Goal: Task Accomplishment & Management: Manage account settings

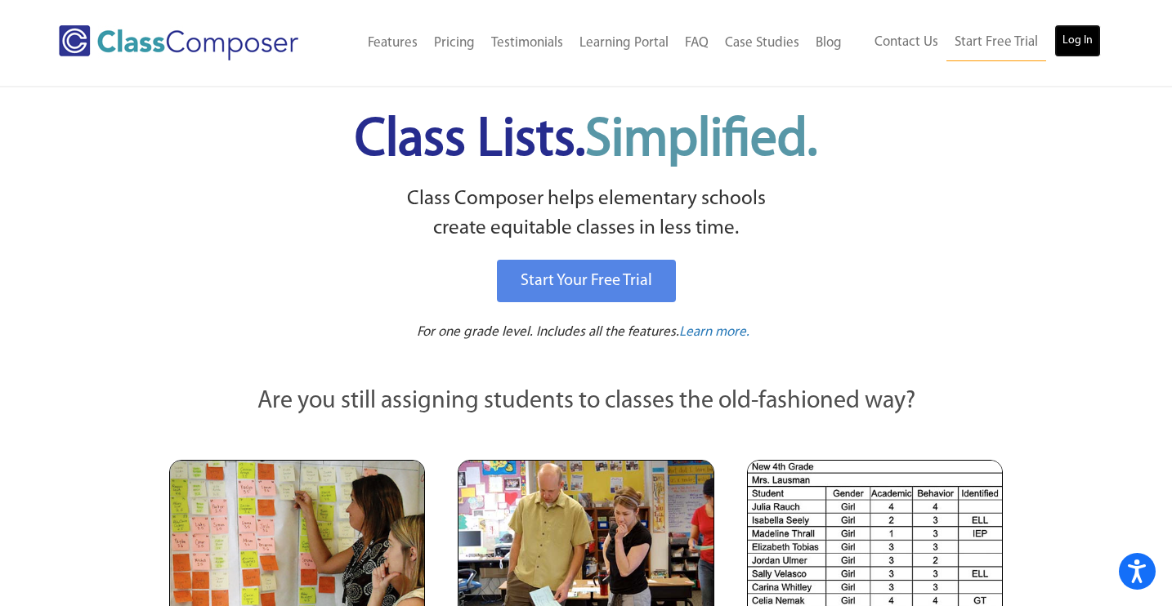
click at [1074, 37] on link "Log In" at bounding box center [1077, 41] width 47 height 33
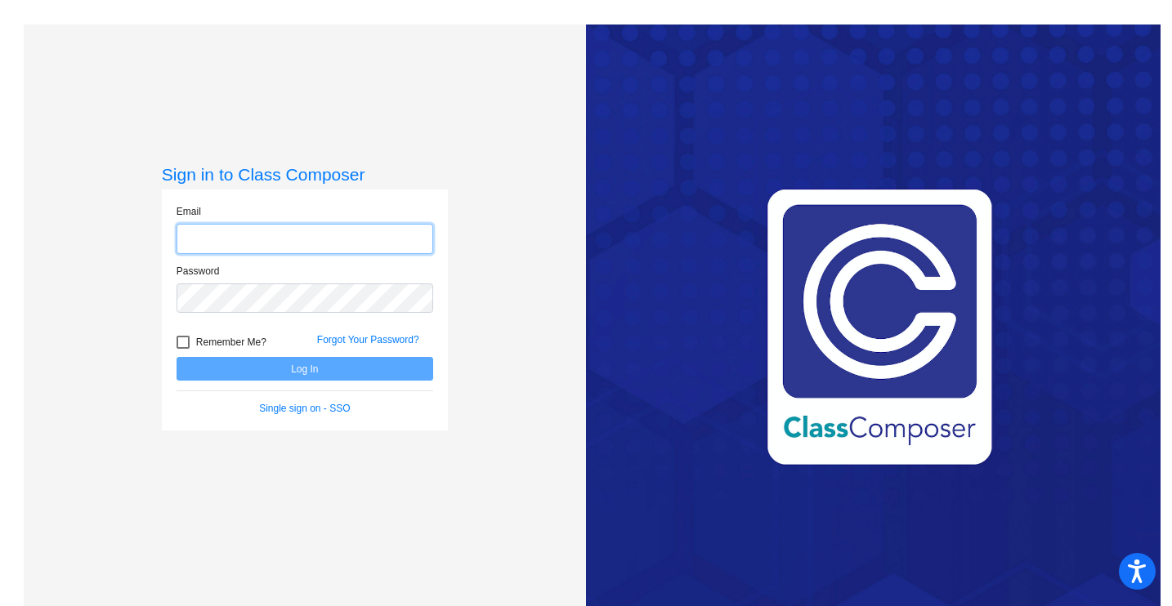
type input "[PERSON_NAME][EMAIL_ADDRESS][PERSON_NAME][DOMAIN_NAME]"
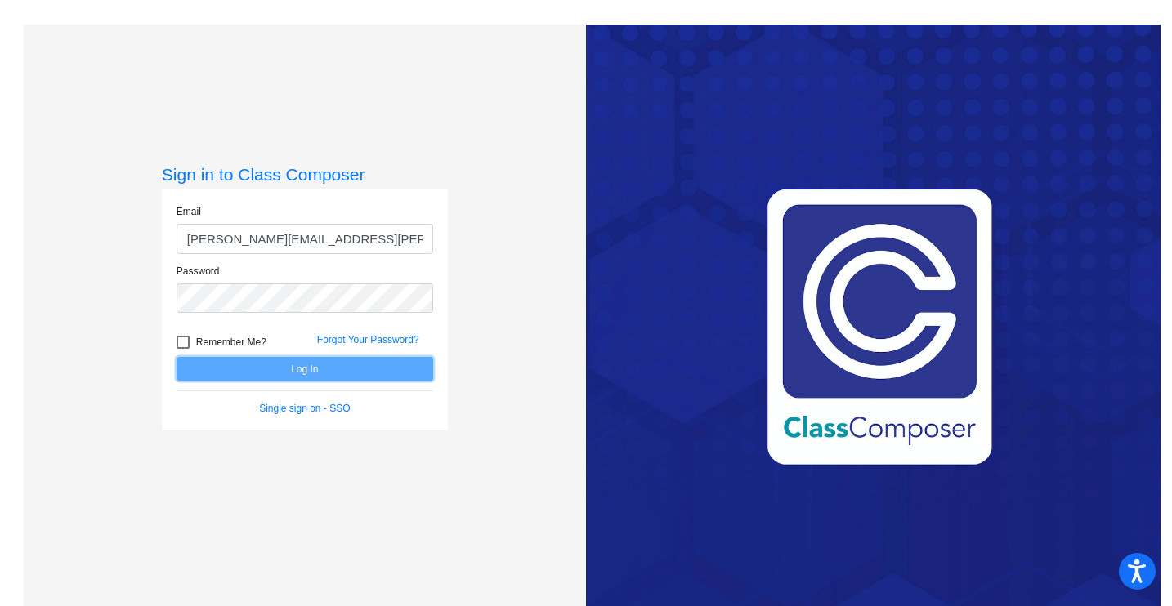
click at [288, 372] on button "Log In" at bounding box center [304, 369] width 257 height 24
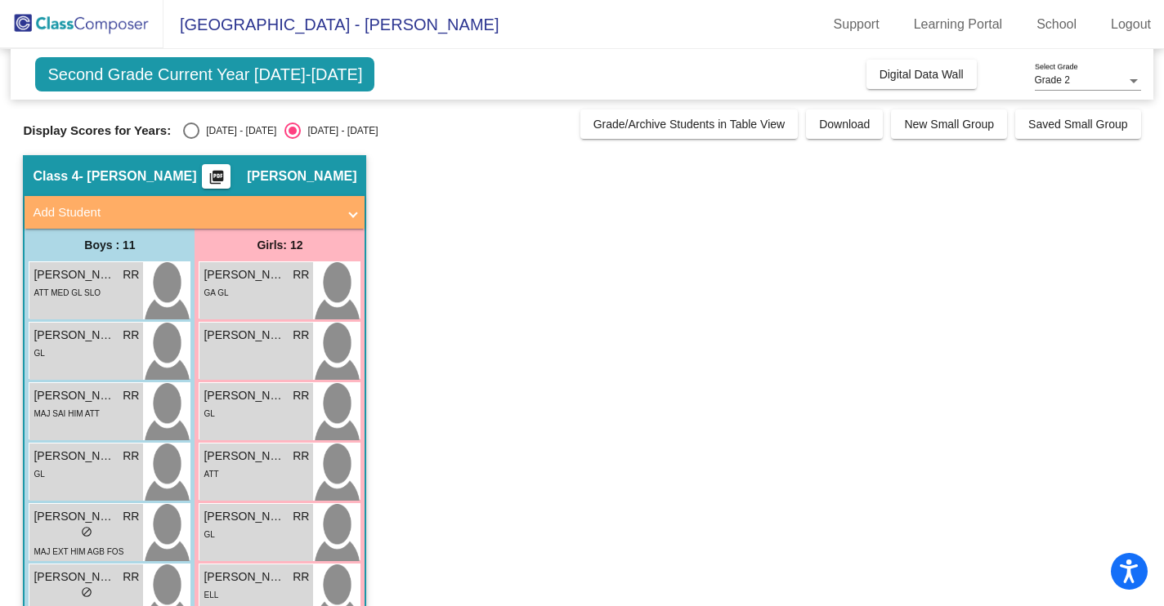
click at [190, 126] on div "Select an option" at bounding box center [191, 131] width 16 height 16
click at [190, 139] on input "2024 - 2025" at bounding box center [190, 139] width 1 height 1
radio input "true"
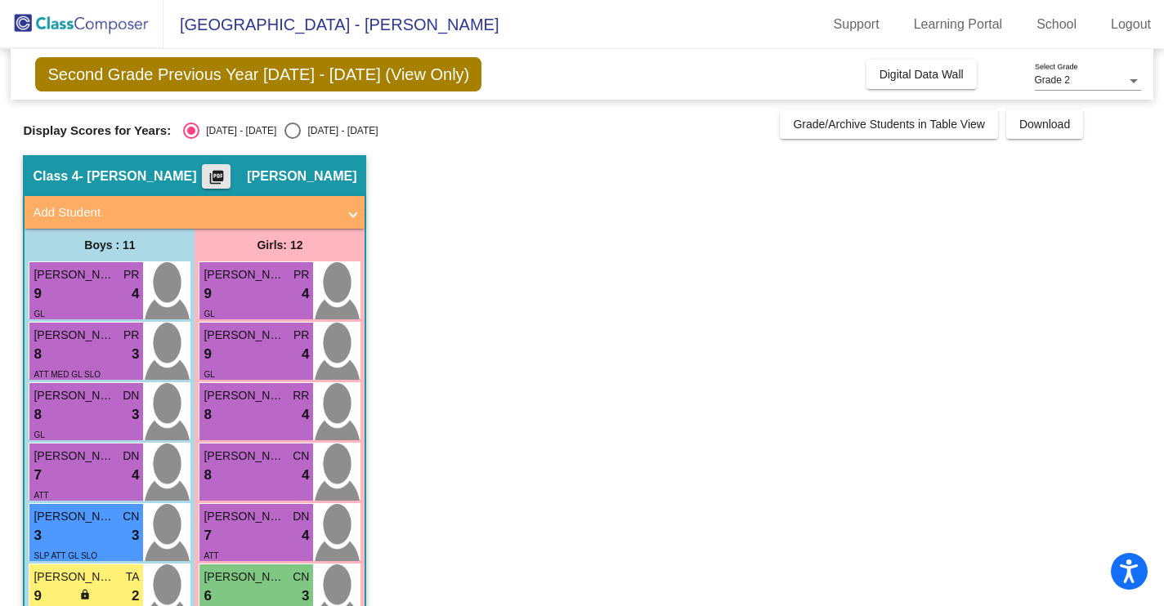
click at [226, 175] on mat-icon "picture_as_pdf" at bounding box center [217, 180] width 20 height 23
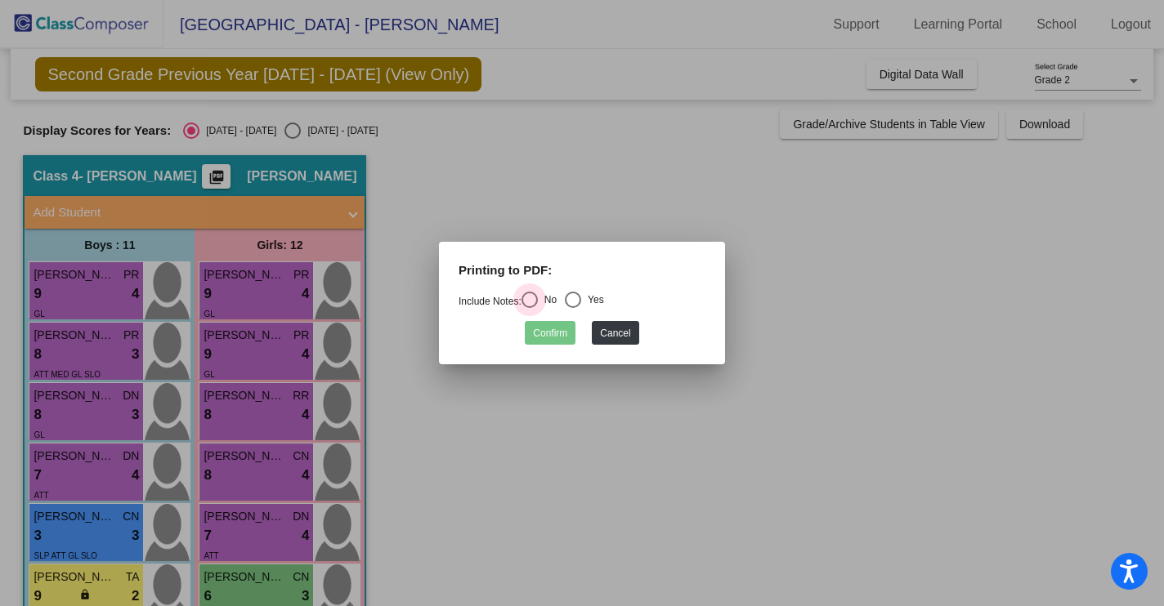
click at [536, 294] on div "Select an option" at bounding box center [529, 300] width 16 height 16
click at [529, 308] on input "No" at bounding box center [529, 308] width 1 height 1
radio input "true"
click at [544, 330] on button "Confirm" at bounding box center [550, 333] width 51 height 24
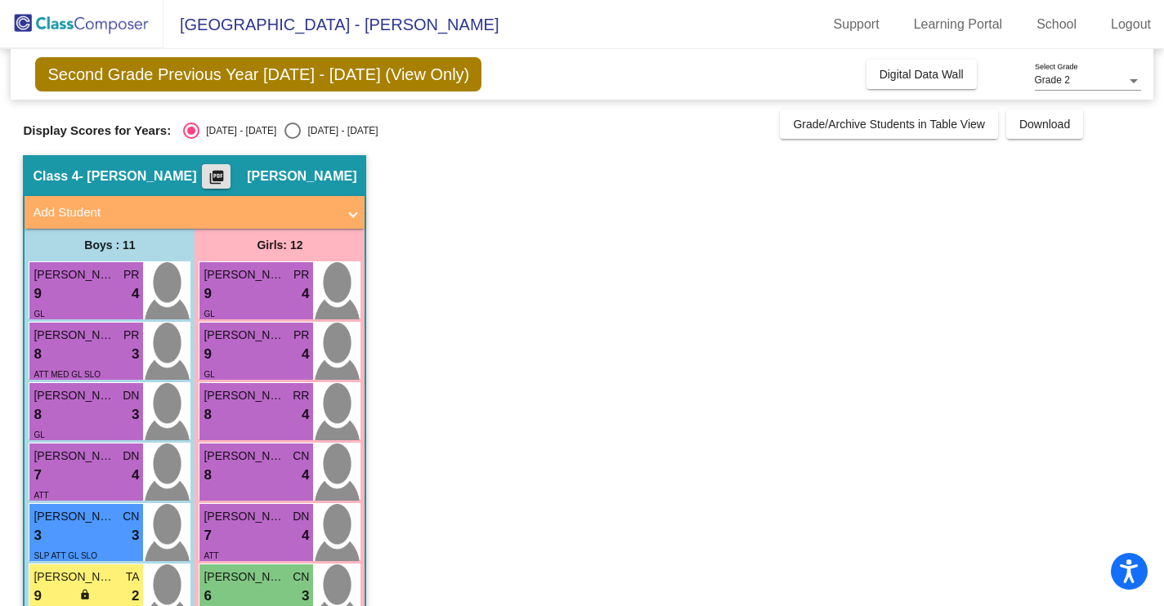
click at [271, 120] on div "Display Scores for Years: 2024 - 2025 2025 - 2026 Grade/Archive Students in Tab…" at bounding box center [581, 123] width 1117 height 29
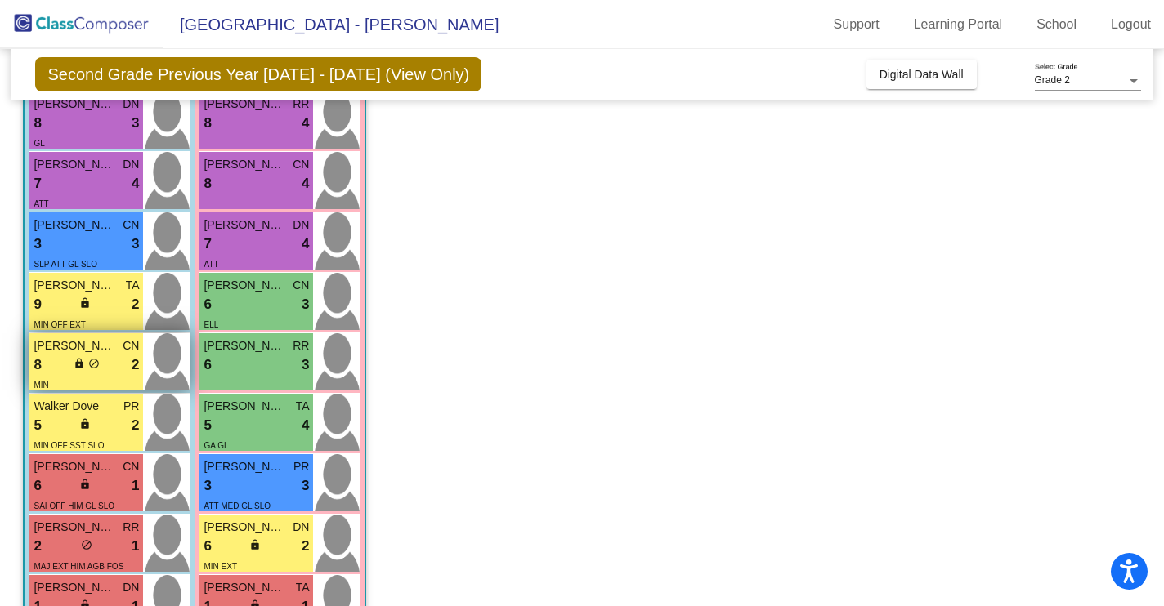
scroll to position [309, 0]
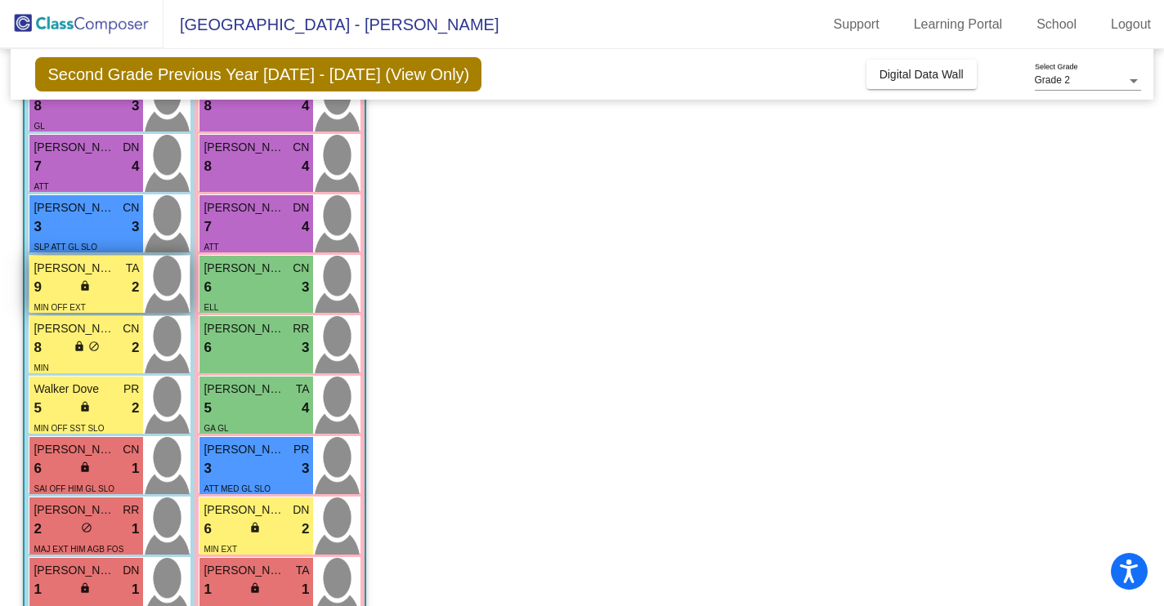
click at [98, 293] on div "9 lock do_not_disturb_alt 2" at bounding box center [86, 287] width 105 height 21
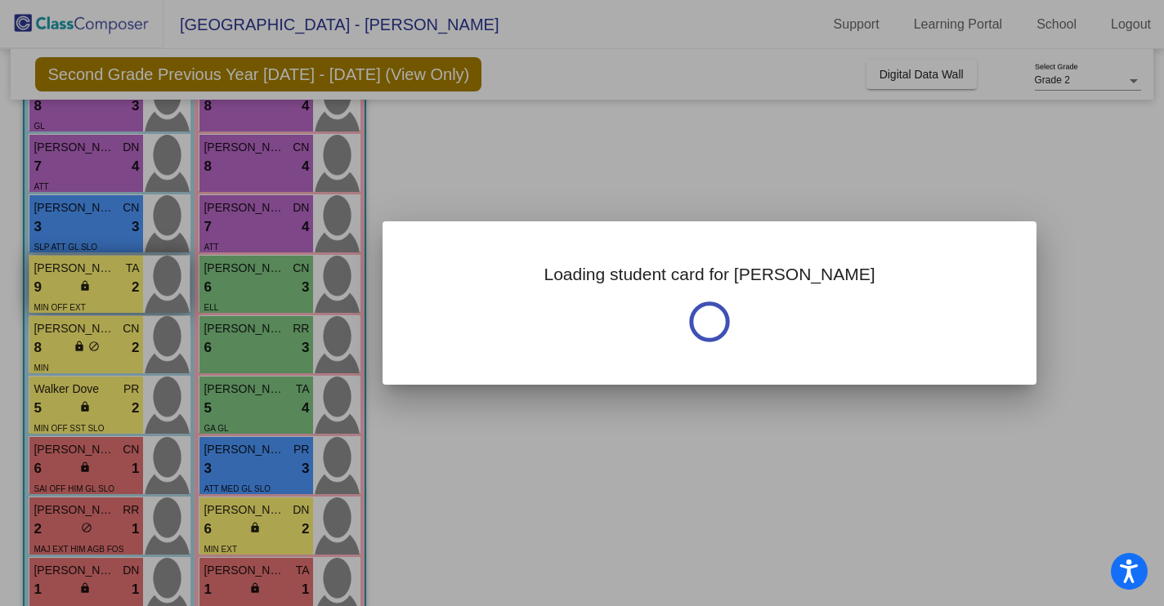
click at [98, 293] on div at bounding box center [582, 303] width 1164 height 606
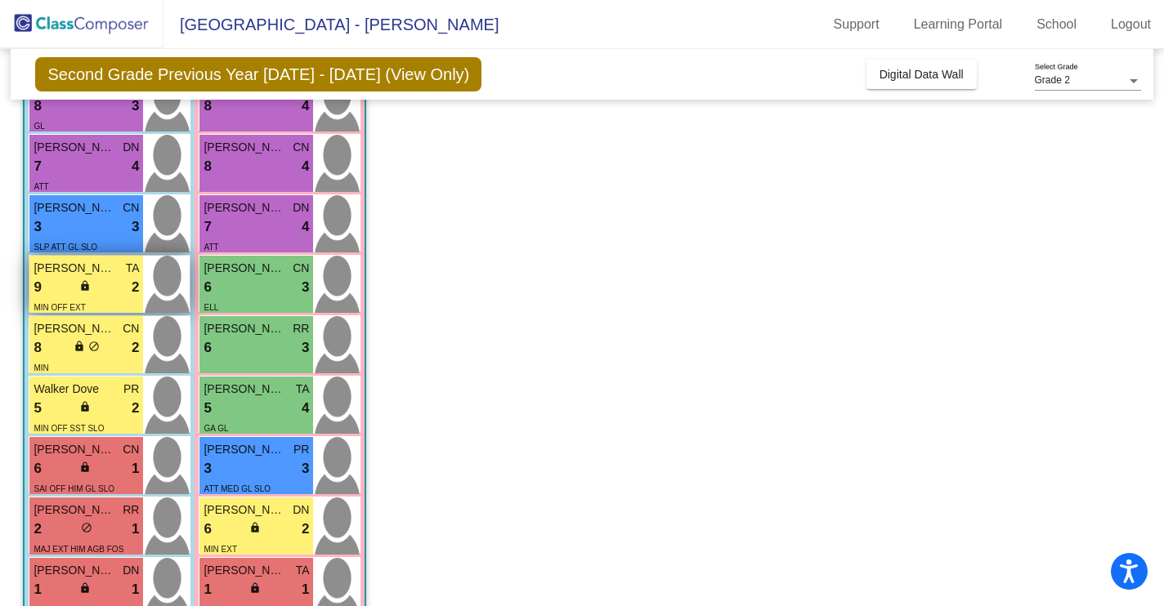
click at [99, 280] on div "9 lock do_not_disturb_alt 2" at bounding box center [86, 287] width 105 height 21
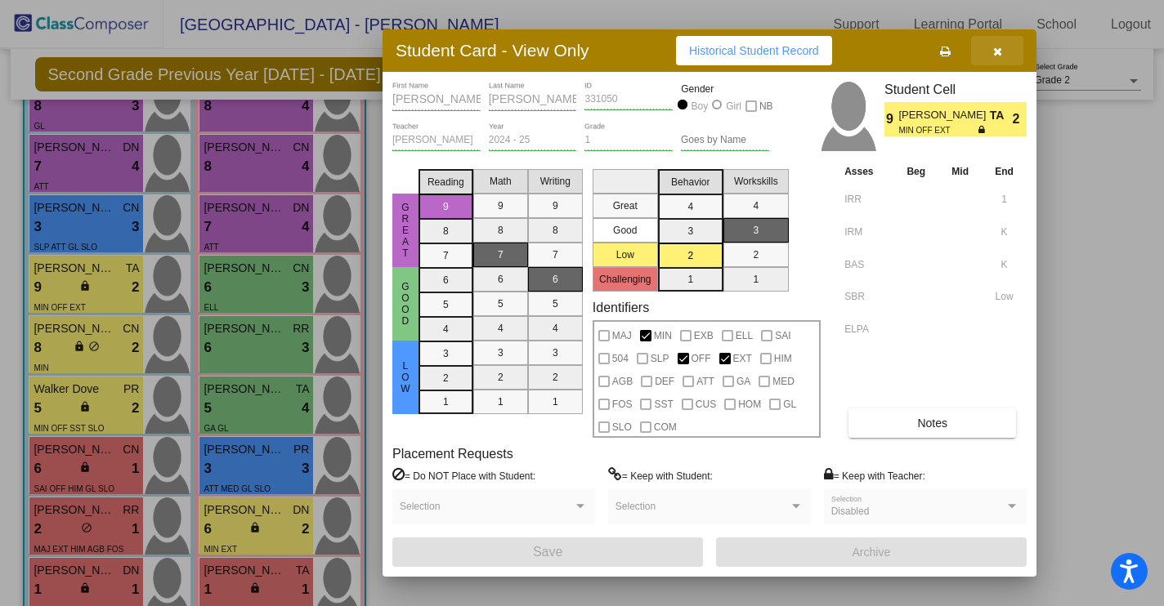
click at [991, 49] on button "button" at bounding box center [997, 50] width 52 height 29
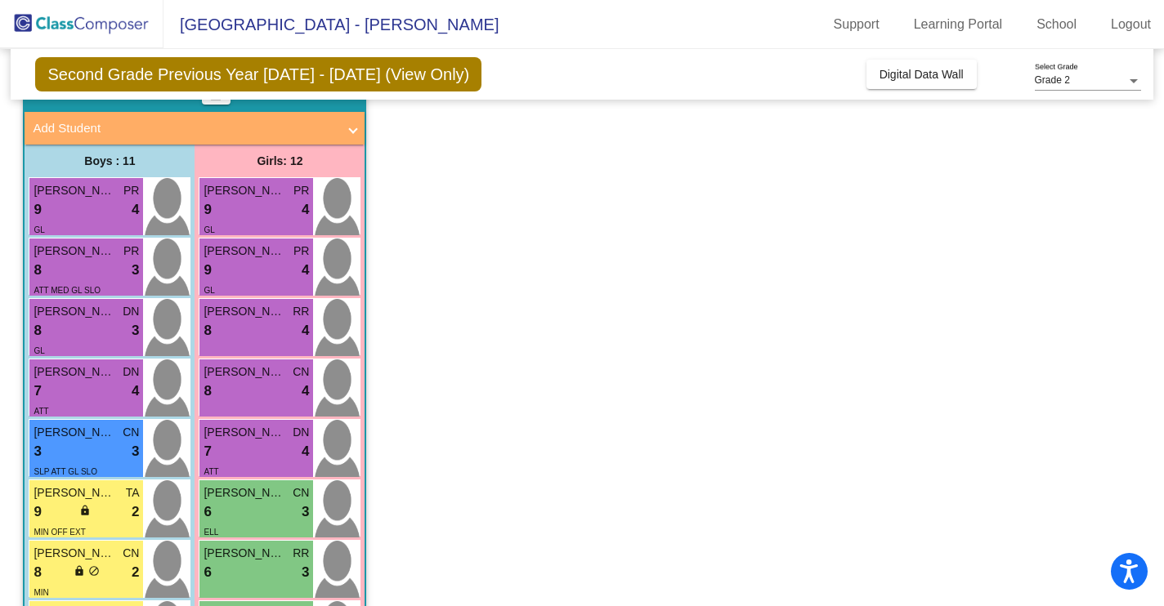
scroll to position [0, 0]
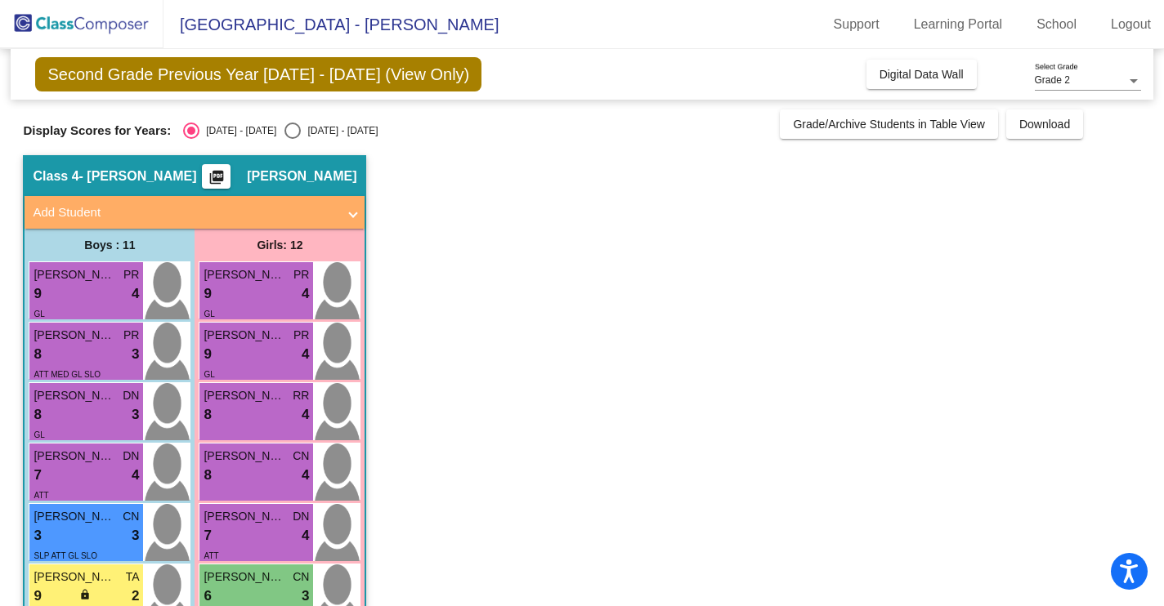
click at [284, 129] on div "Select an option" at bounding box center [292, 131] width 16 height 16
click at [292, 139] on input "2025 - 2026" at bounding box center [292, 139] width 1 height 1
radio input "true"
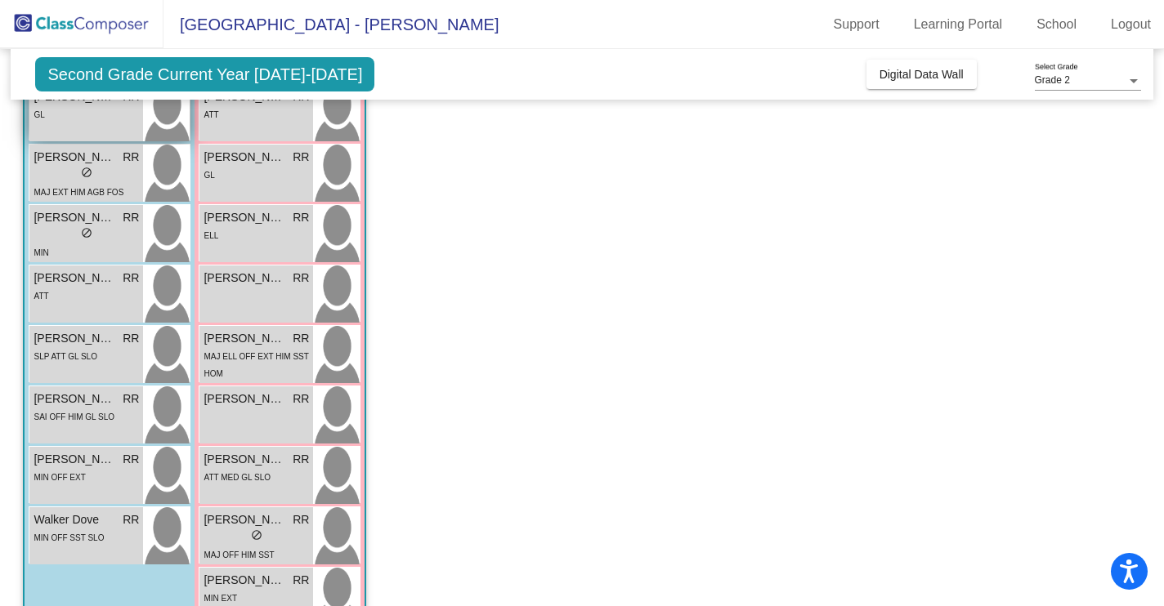
scroll to position [362, 0]
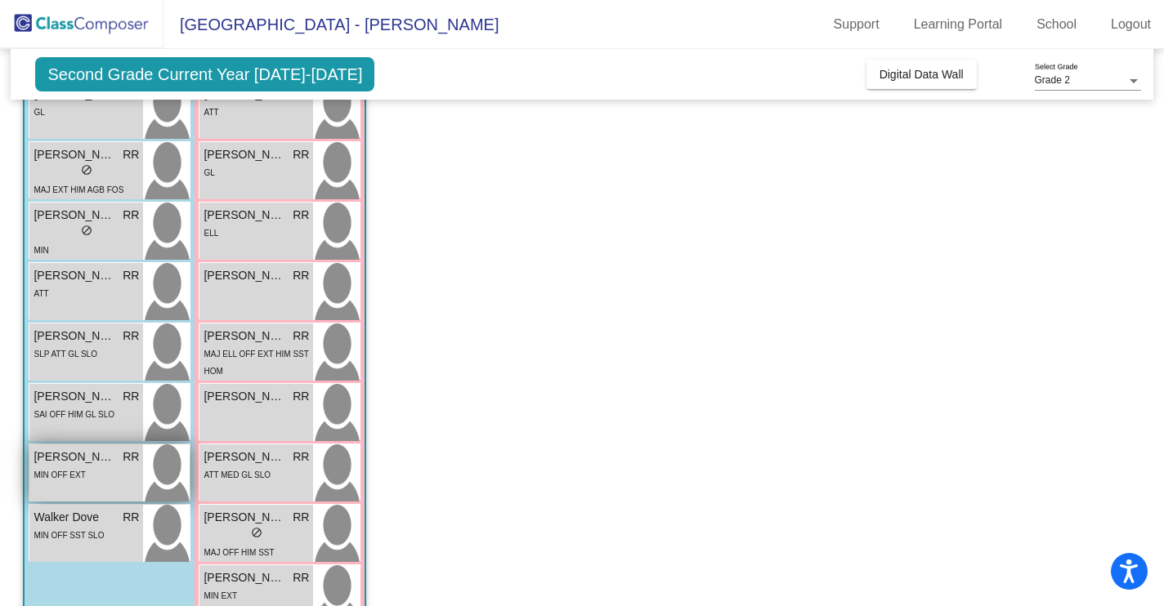
click at [116, 467] on div "MIN OFF EXT" at bounding box center [86, 474] width 105 height 17
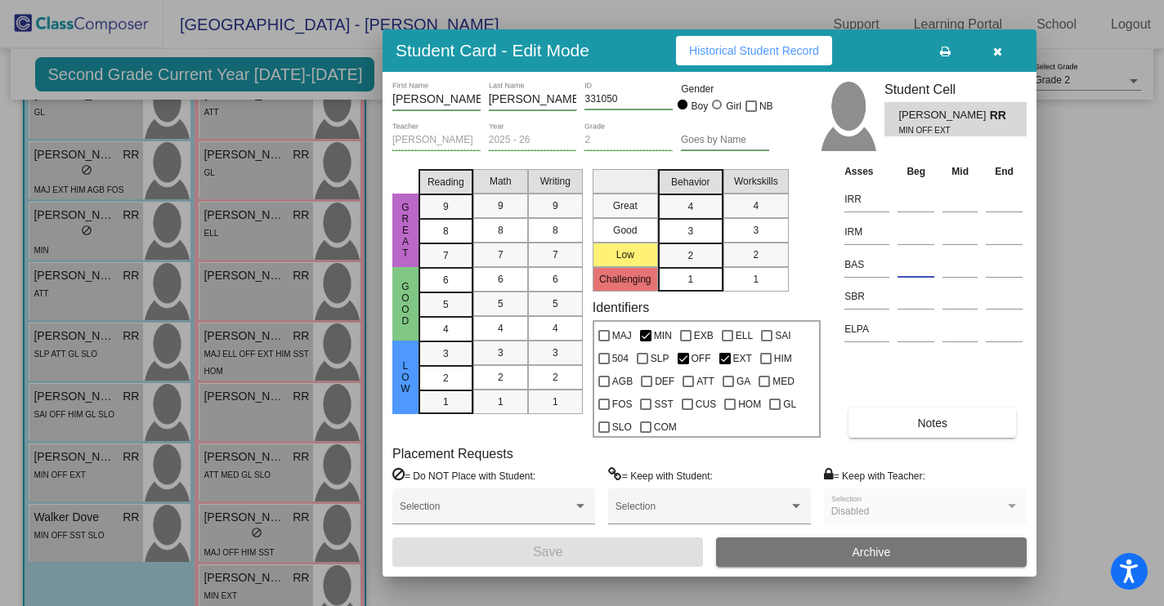
click at [914, 266] on input at bounding box center [915, 264] width 37 height 25
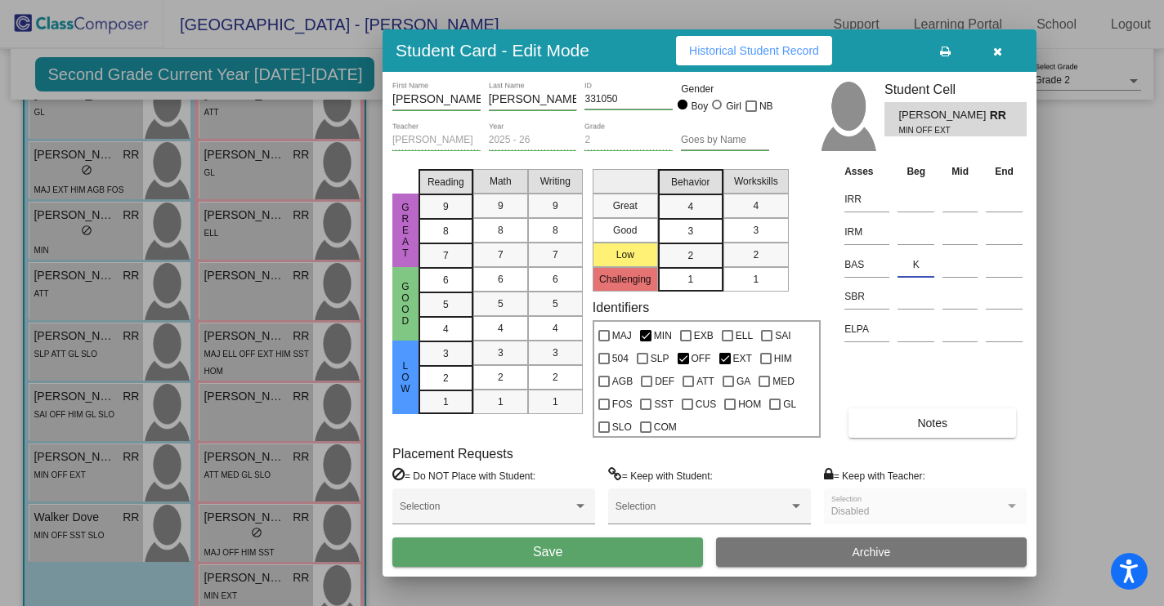
type input "K"
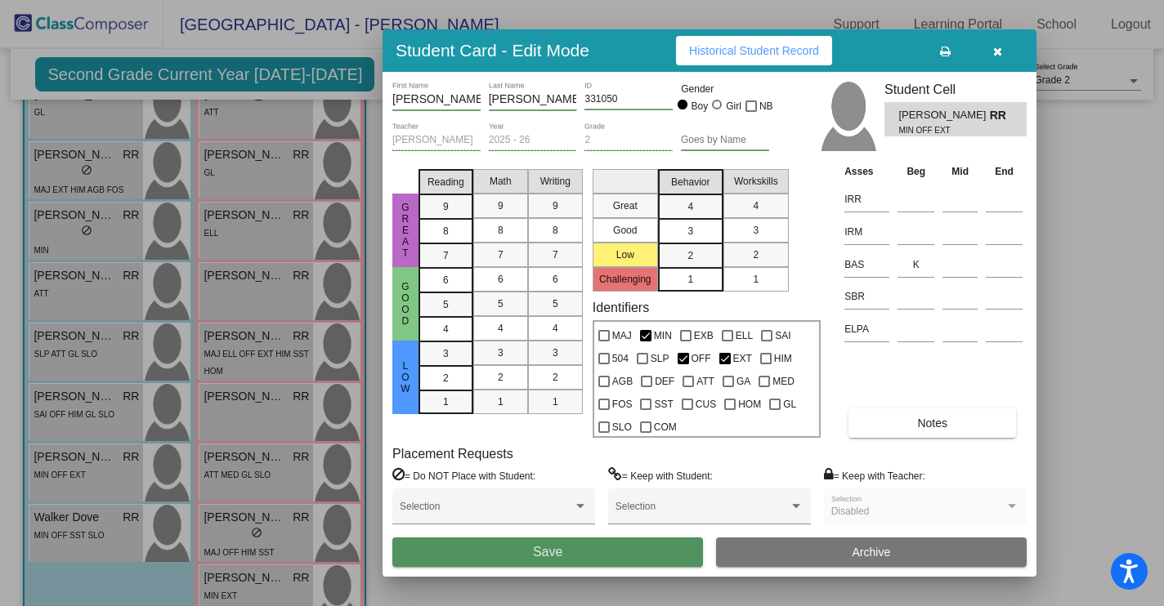
click at [574, 545] on button "Save" at bounding box center [547, 552] width 311 height 29
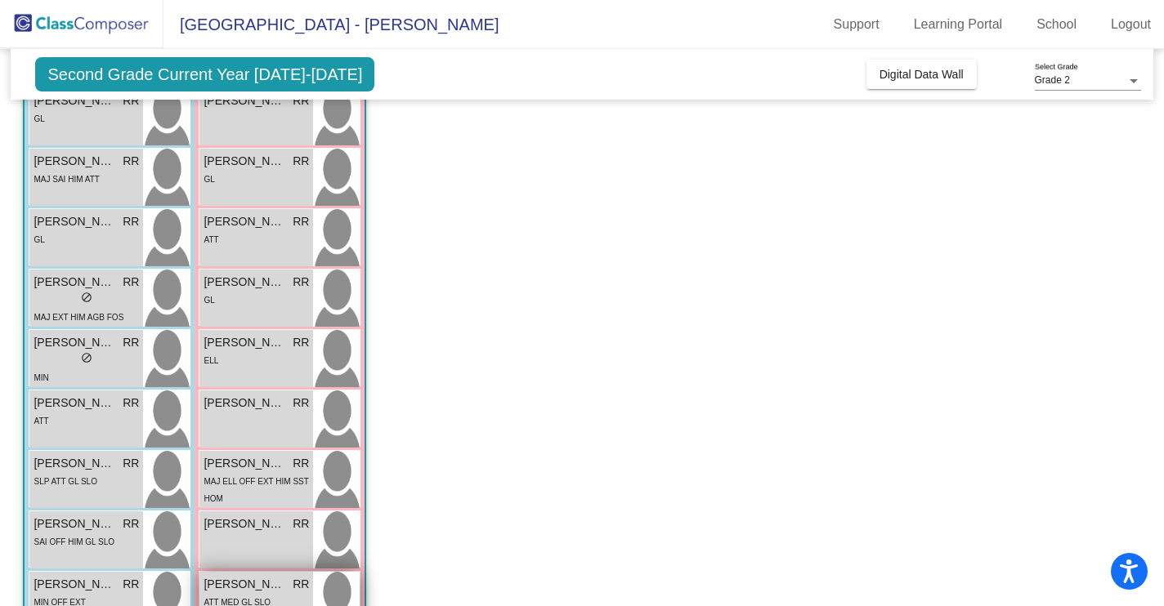
scroll to position [0, 0]
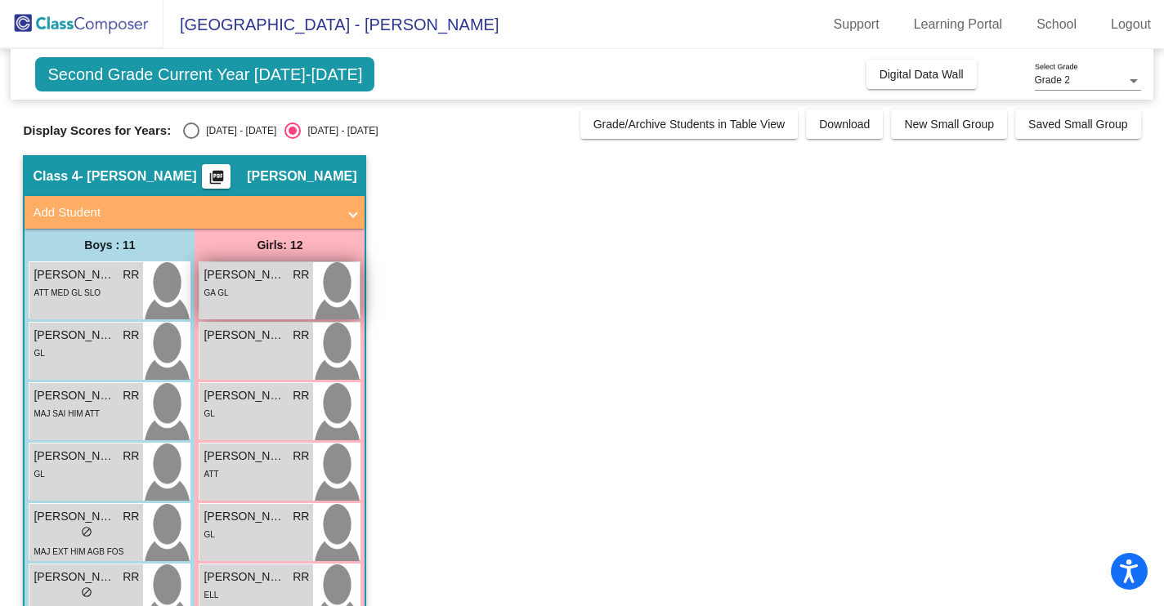
click at [267, 301] on div "Aliyah Saldivar RR lock do_not_disturb_alt GA GL" at bounding box center [256, 290] width 114 height 57
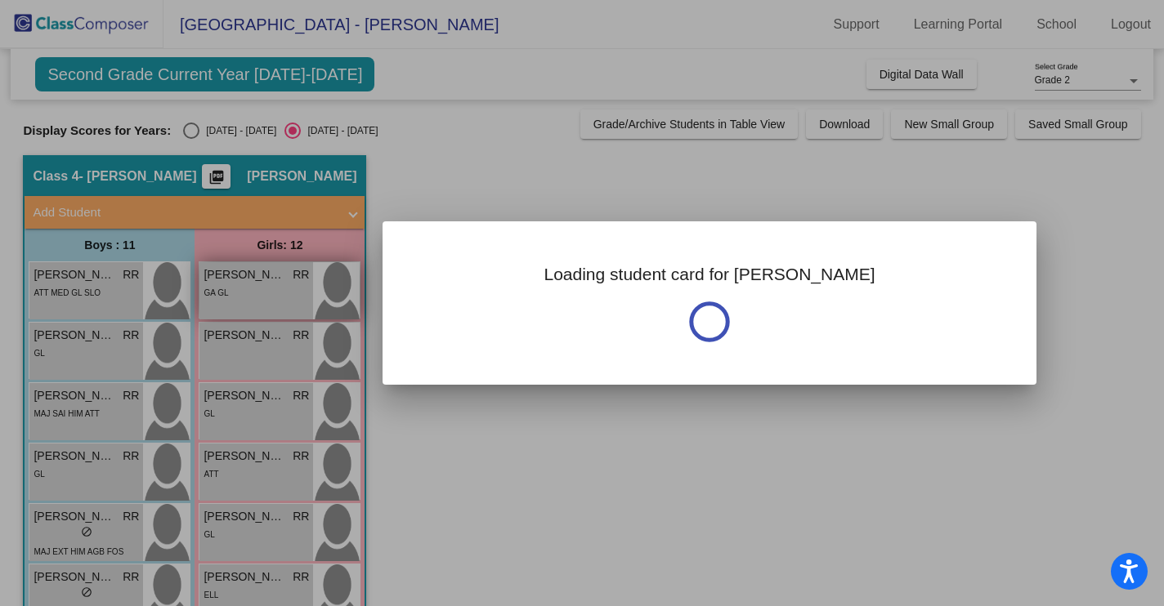
click at [267, 301] on div at bounding box center [582, 303] width 1164 height 606
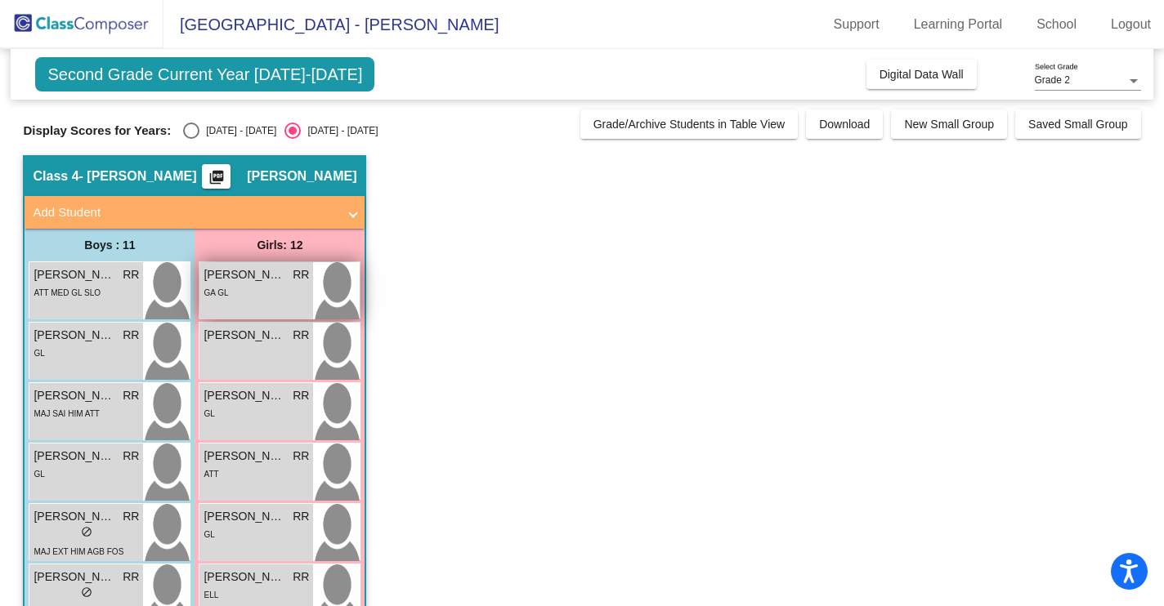
click at [267, 301] on div "Aliyah Saldivar RR lock do_not_disturb_alt GA GL" at bounding box center [256, 290] width 114 height 57
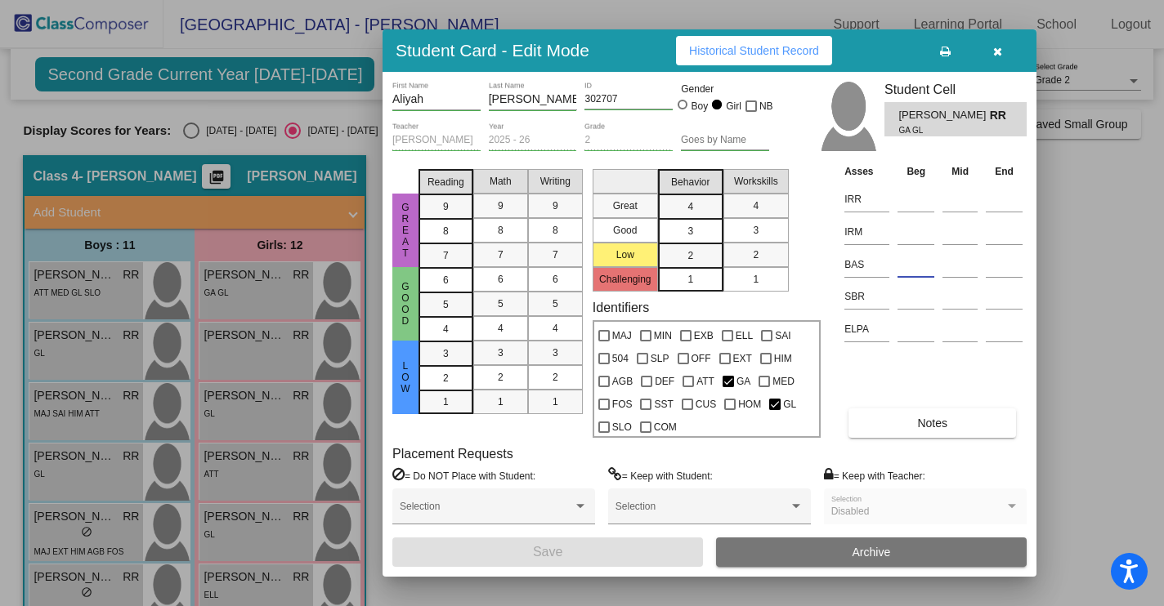
click at [920, 265] on input at bounding box center [915, 264] width 37 height 25
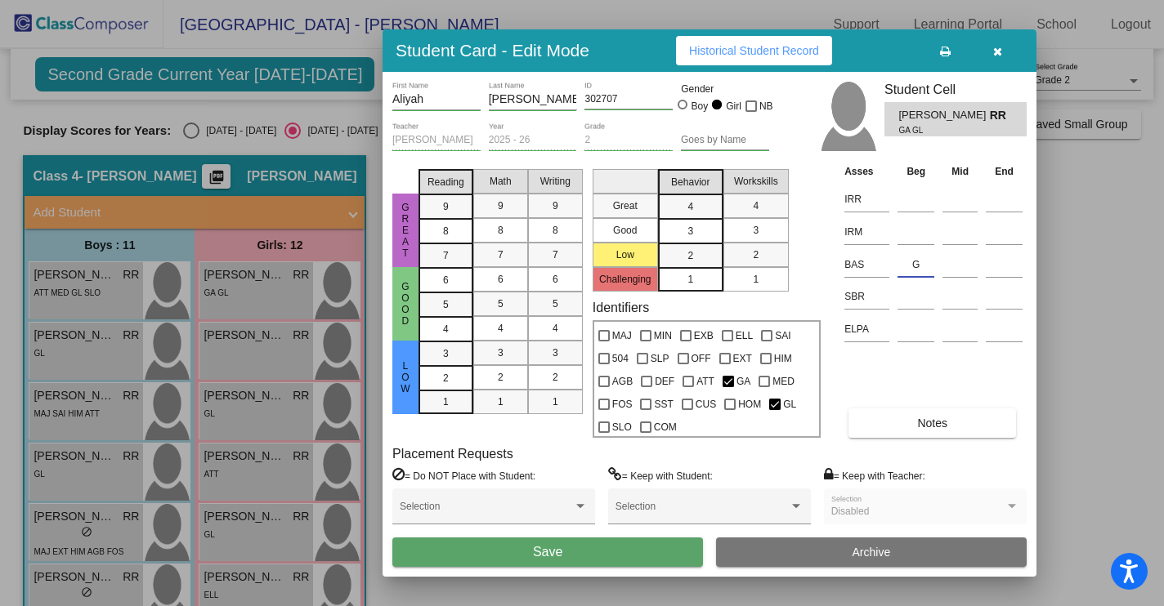
type input "G"
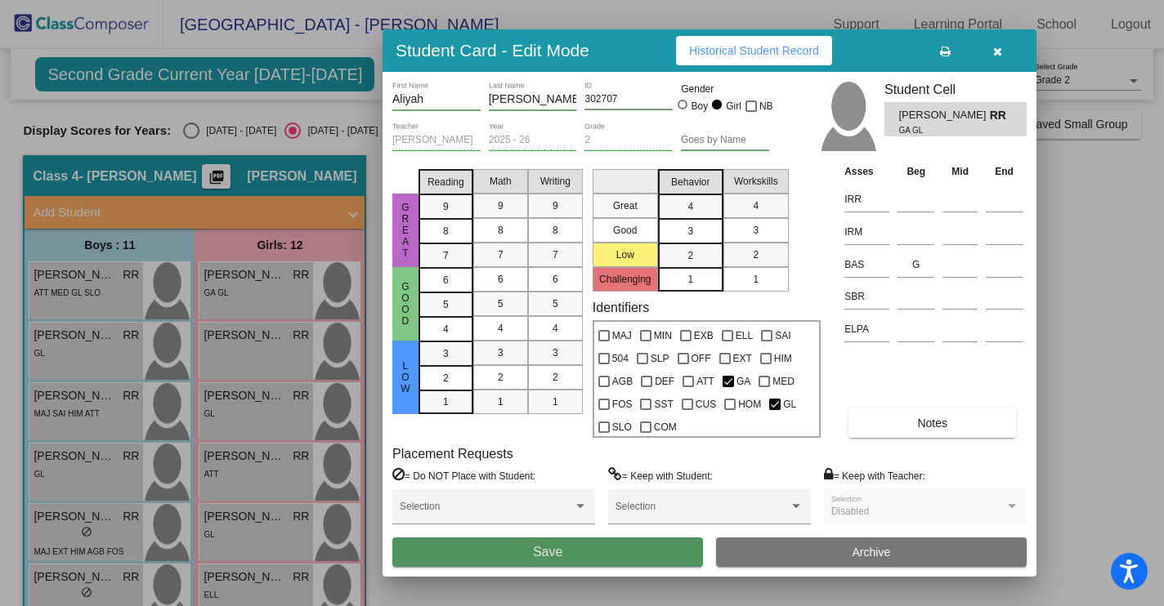
click at [568, 551] on button "Save" at bounding box center [547, 552] width 311 height 29
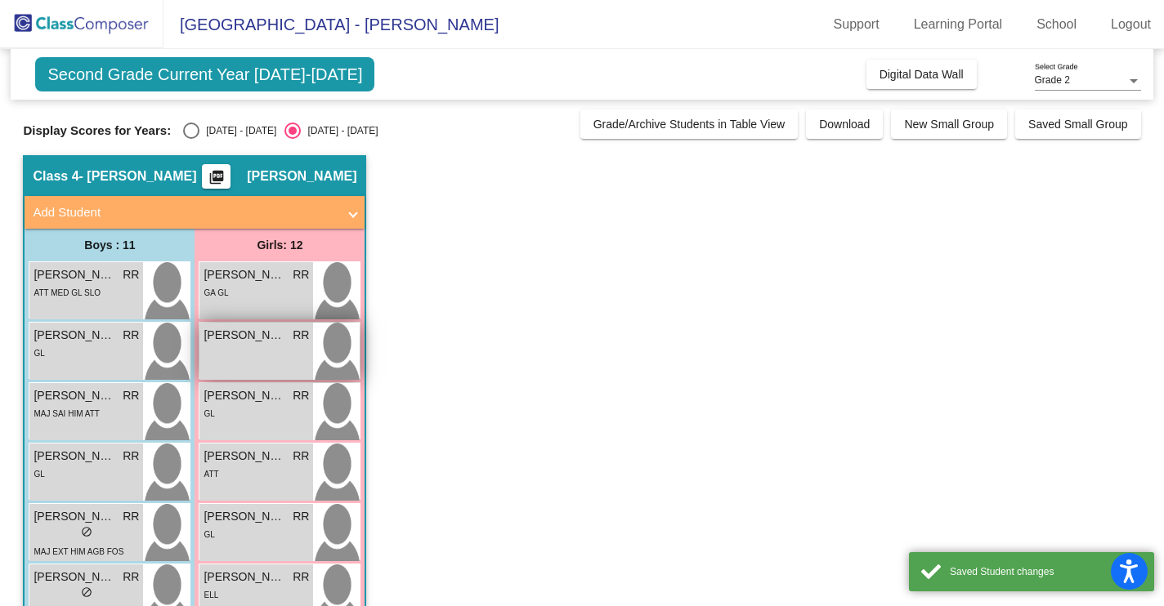
click at [276, 349] on div "Angelica Garcia RR lock do_not_disturb_alt" at bounding box center [256, 351] width 114 height 57
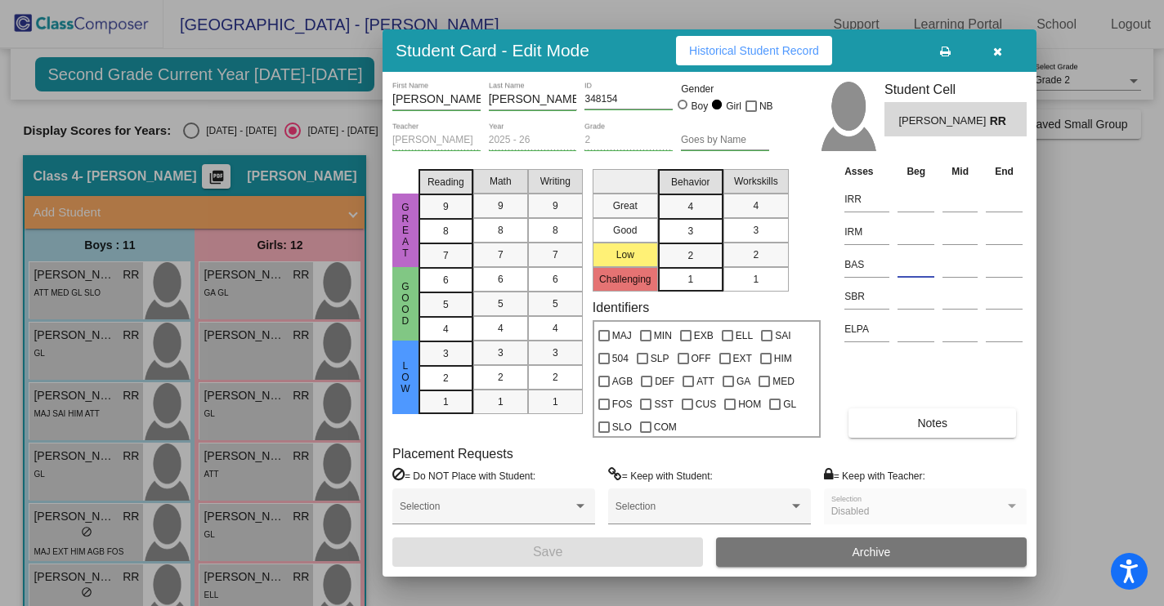
click at [907, 267] on input at bounding box center [915, 264] width 37 height 25
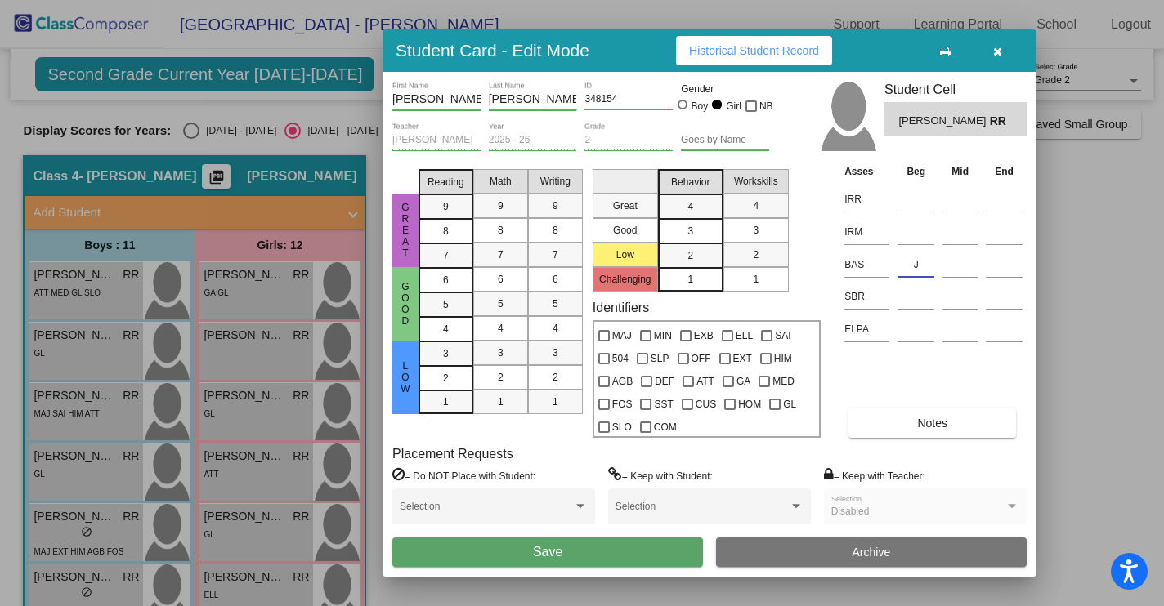
type input "J"
click at [546, 555] on span "Save" at bounding box center [547, 552] width 29 height 14
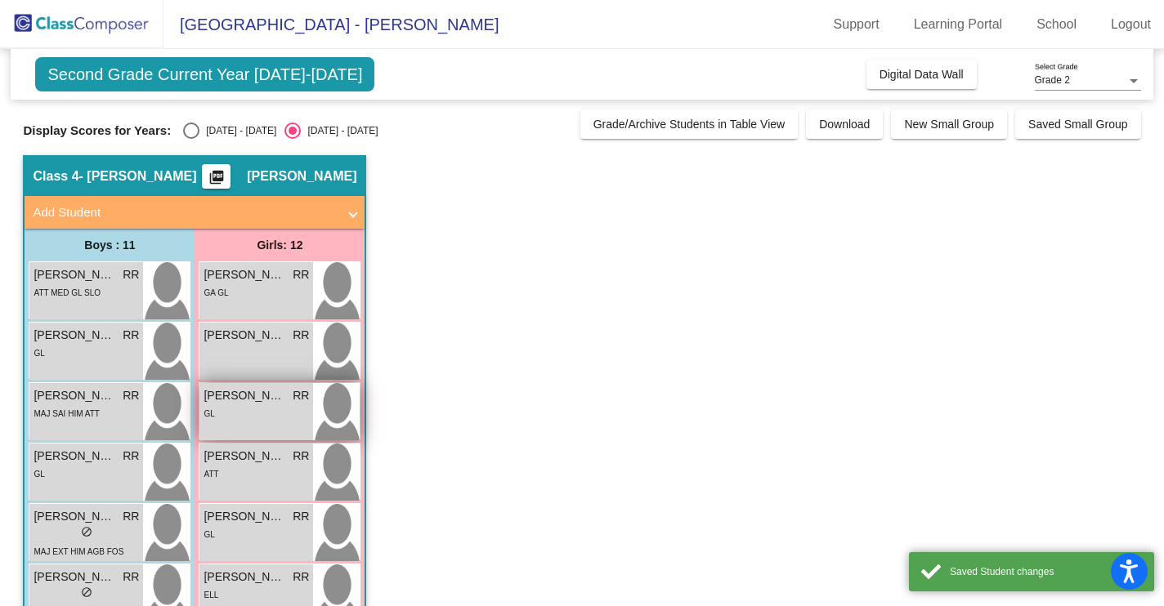
click at [286, 422] on div "Aura Fayloga RR lock do_not_disturb_alt GL" at bounding box center [256, 411] width 114 height 57
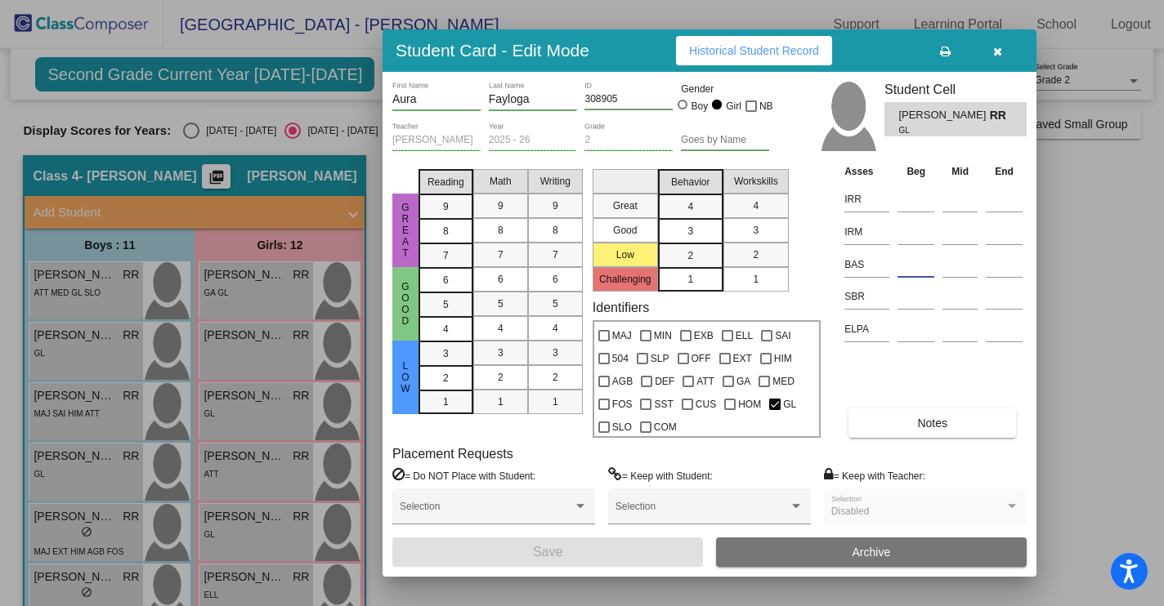
click at [909, 267] on input at bounding box center [915, 264] width 37 height 25
type input "m"
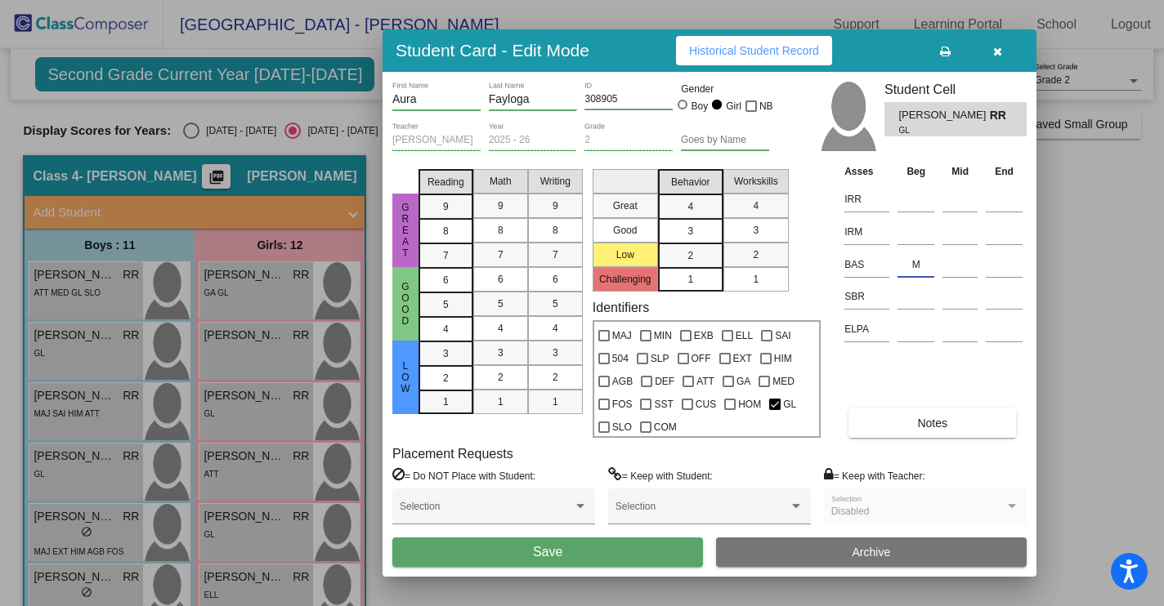
type input "M"
click at [675, 556] on button "Save" at bounding box center [547, 552] width 311 height 29
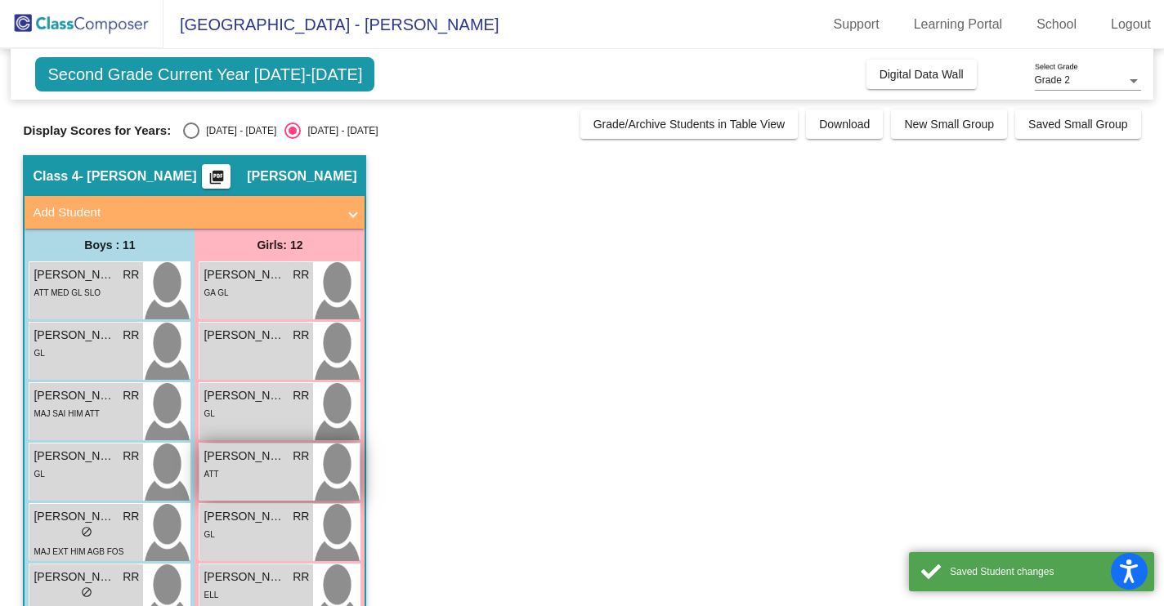
click at [257, 481] on div "ATT" at bounding box center [255, 473] width 105 height 17
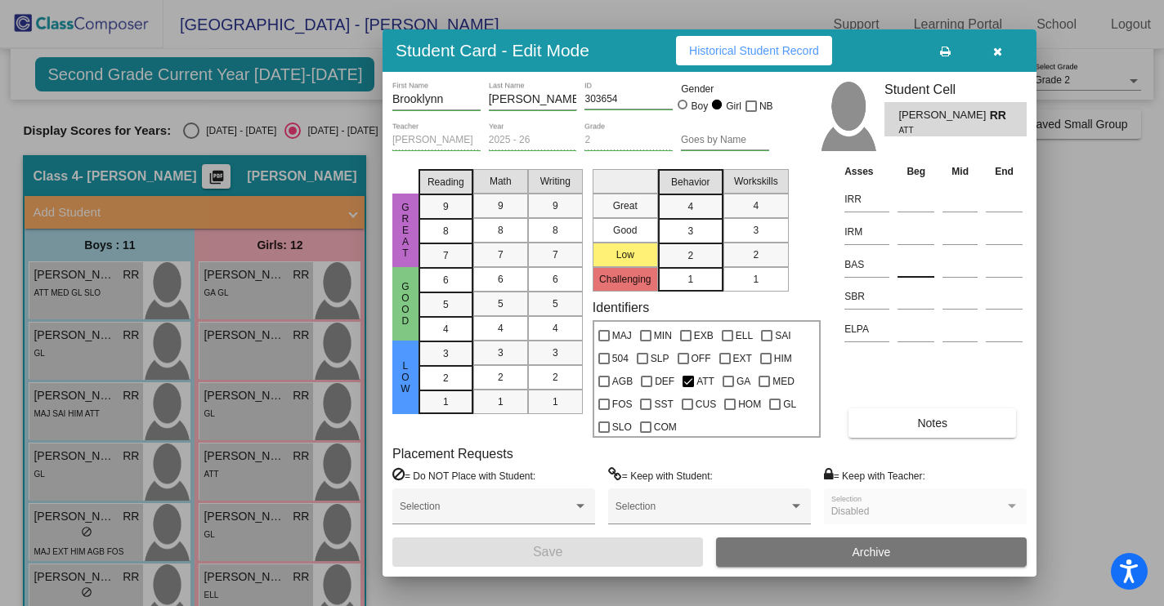
click at [897, 266] on input at bounding box center [915, 264] width 37 height 25
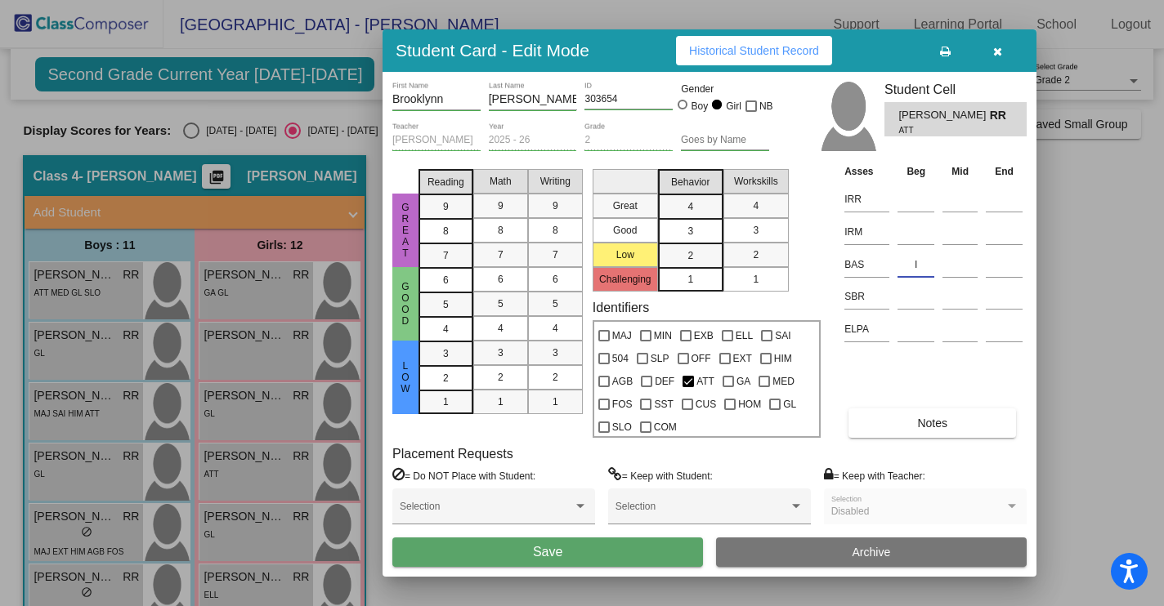
type input "I"
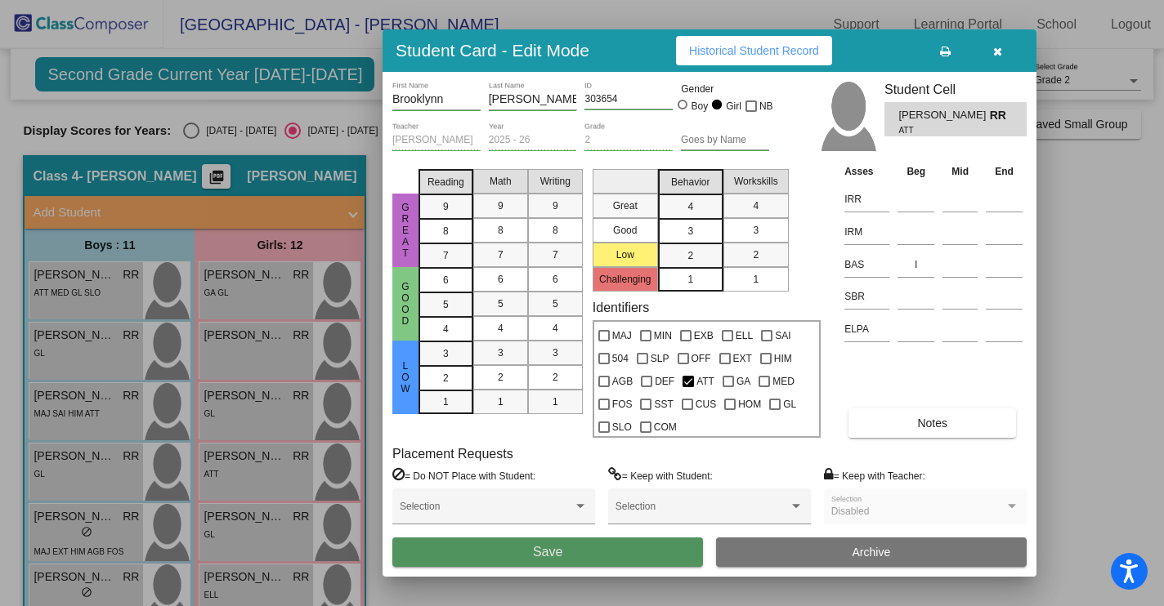
click at [548, 541] on button "Save" at bounding box center [547, 552] width 311 height 29
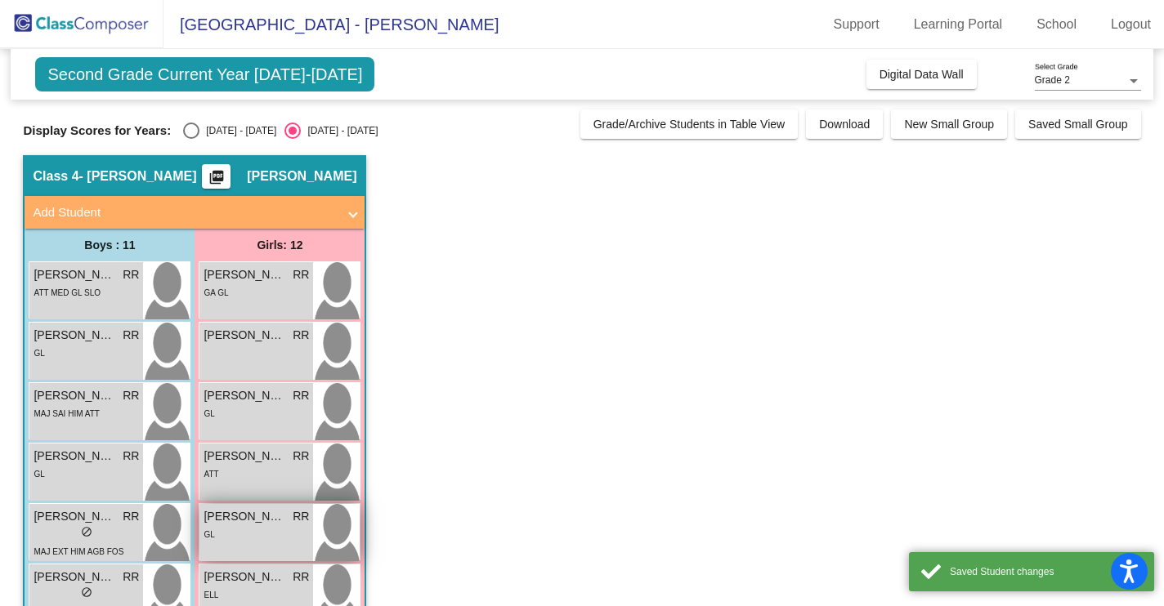
click at [279, 537] on div "GL" at bounding box center [255, 533] width 105 height 17
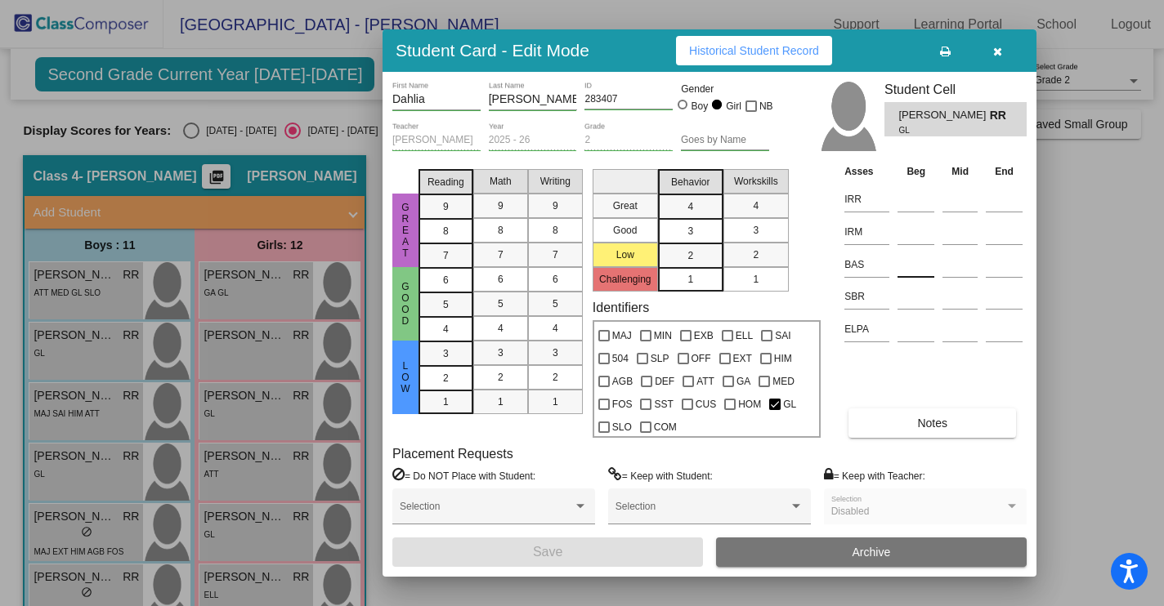
click at [908, 269] on input at bounding box center [915, 264] width 37 height 25
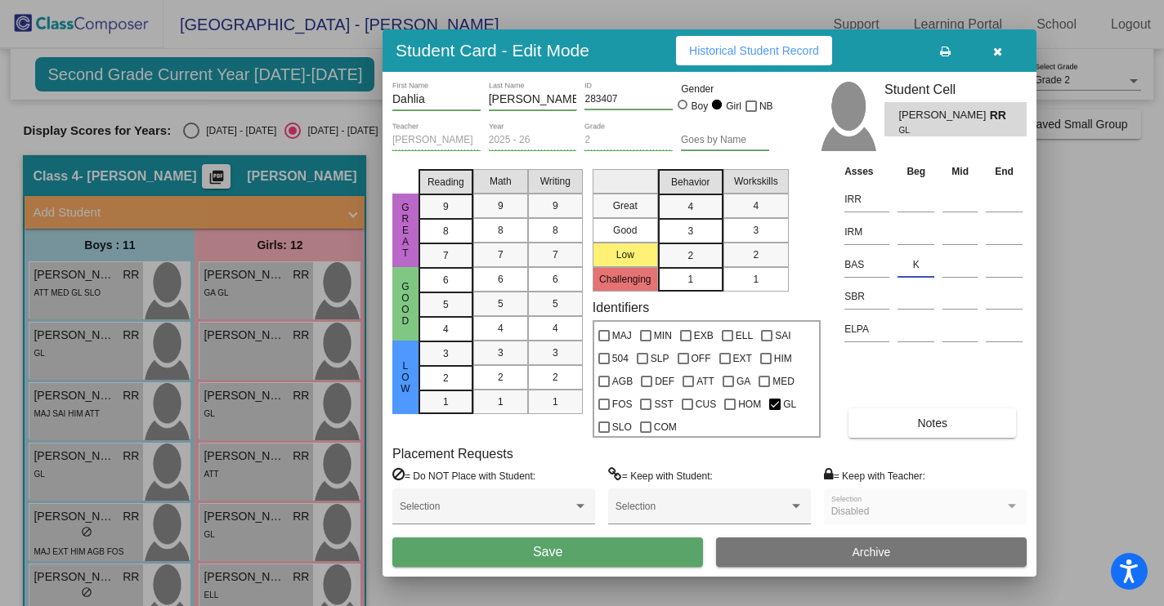
type input "K"
click at [540, 552] on span "Save" at bounding box center [547, 552] width 29 height 14
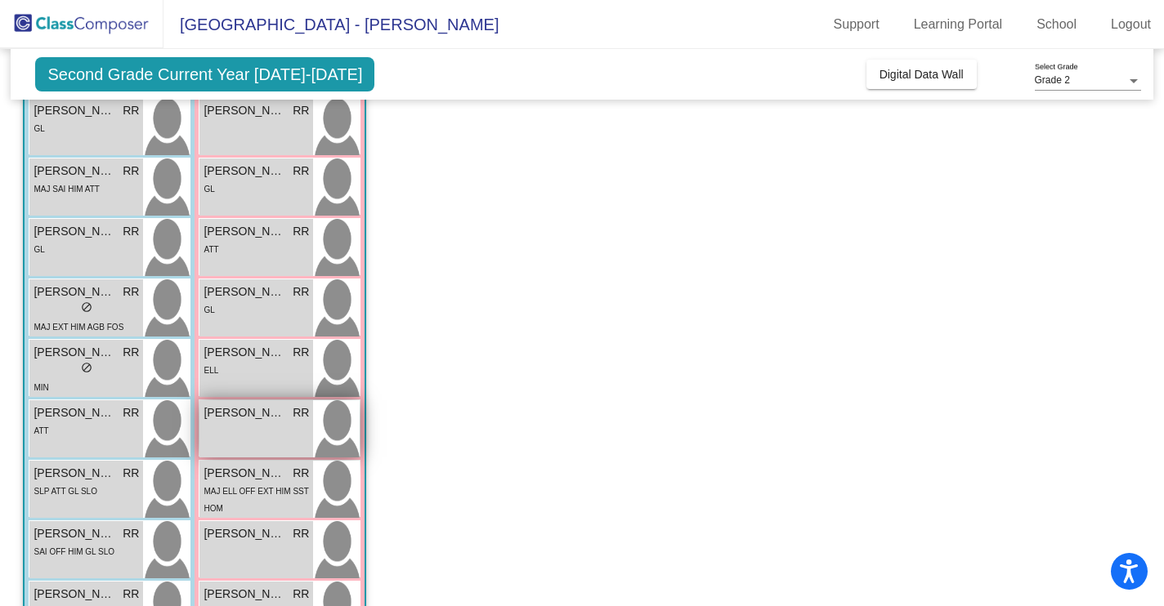
scroll to position [223, 0]
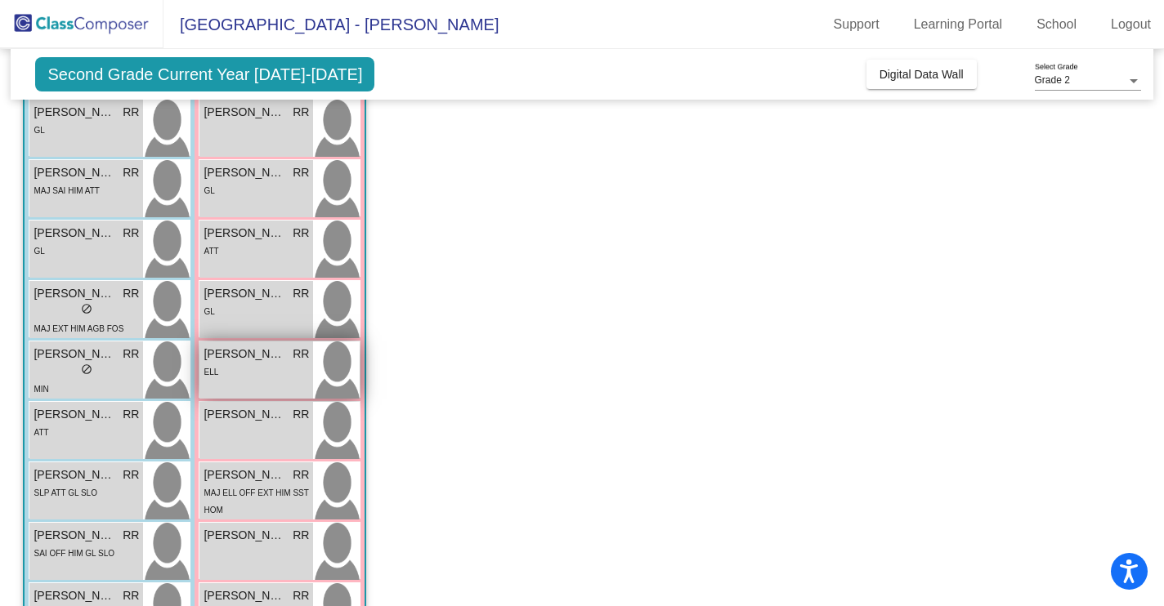
click at [254, 370] on div "ELL" at bounding box center [255, 371] width 105 height 17
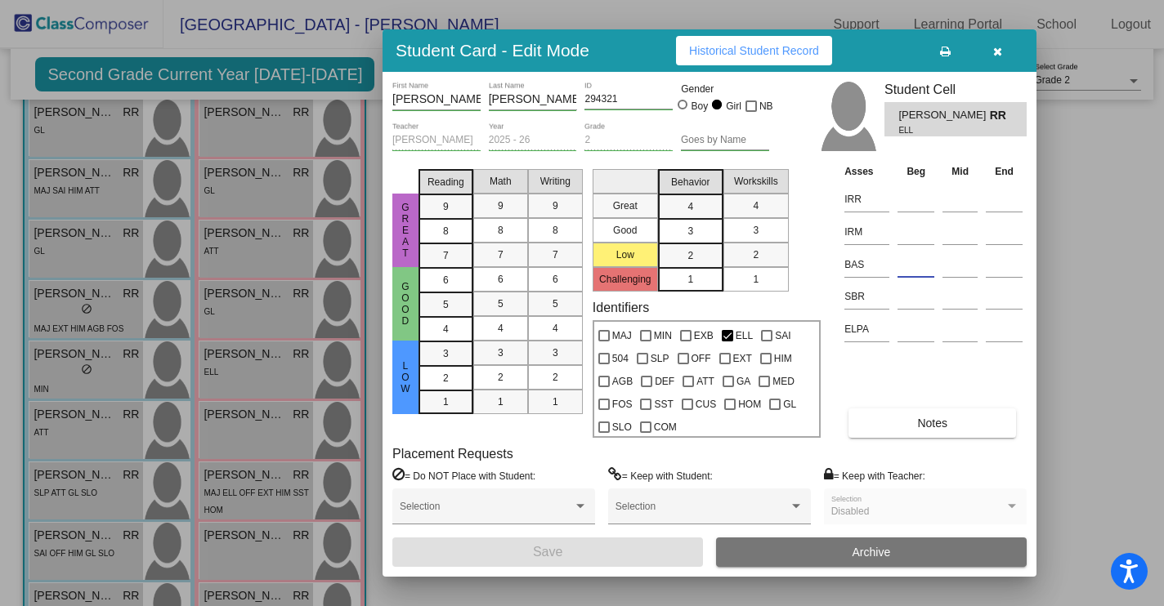
click at [914, 272] on input at bounding box center [915, 264] width 37 height 25
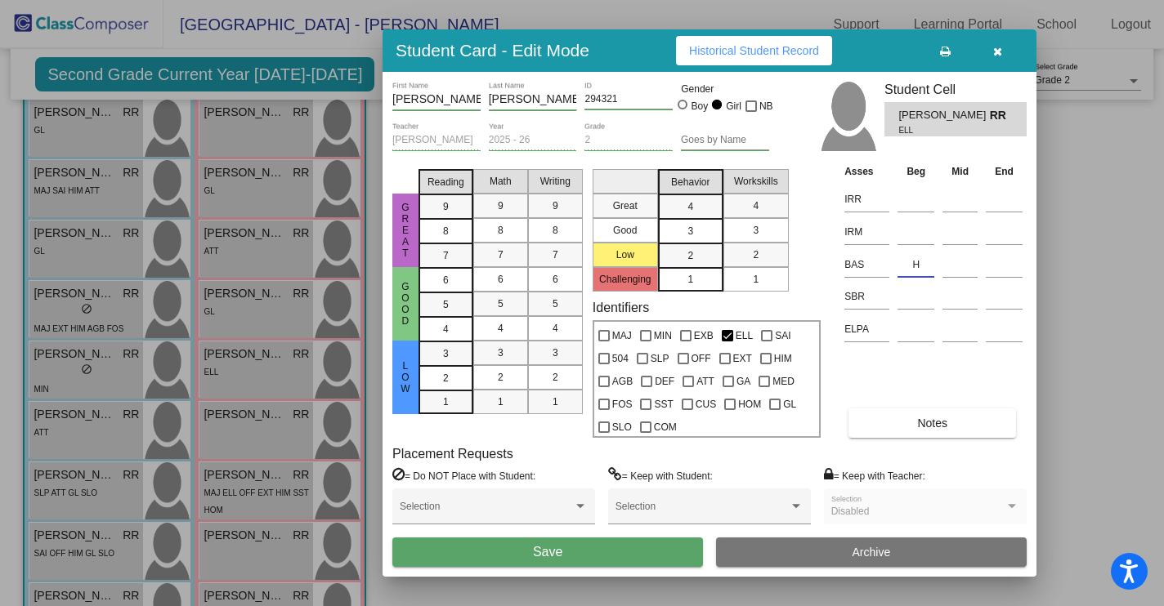
type input "H"
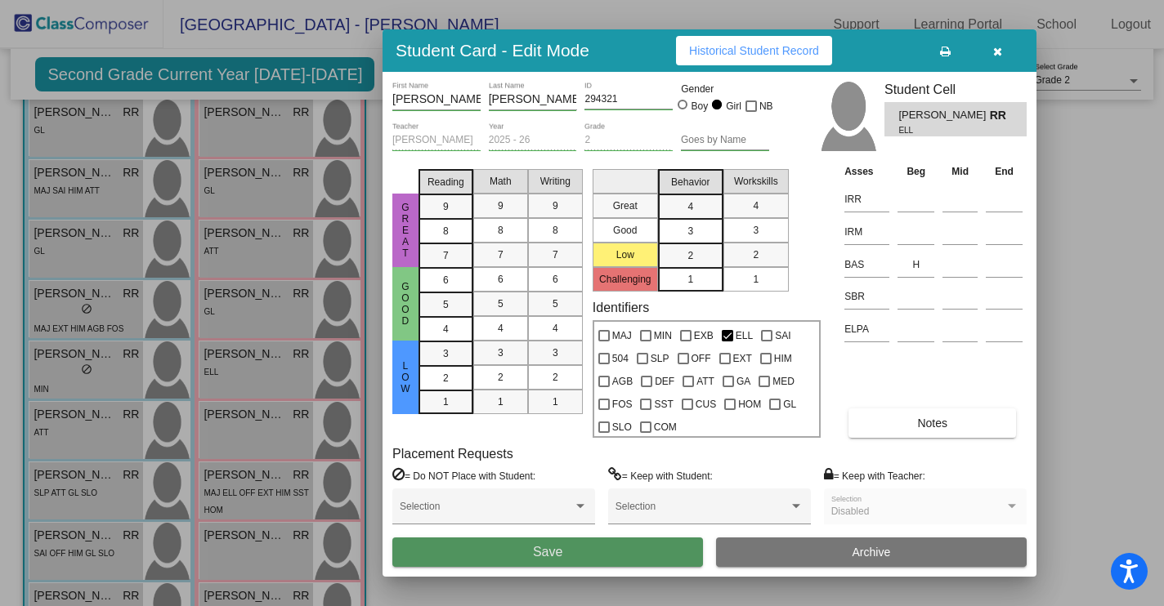
click at [543, 543] on button "Save" at bounding box center [547, 552] width 311 height 29
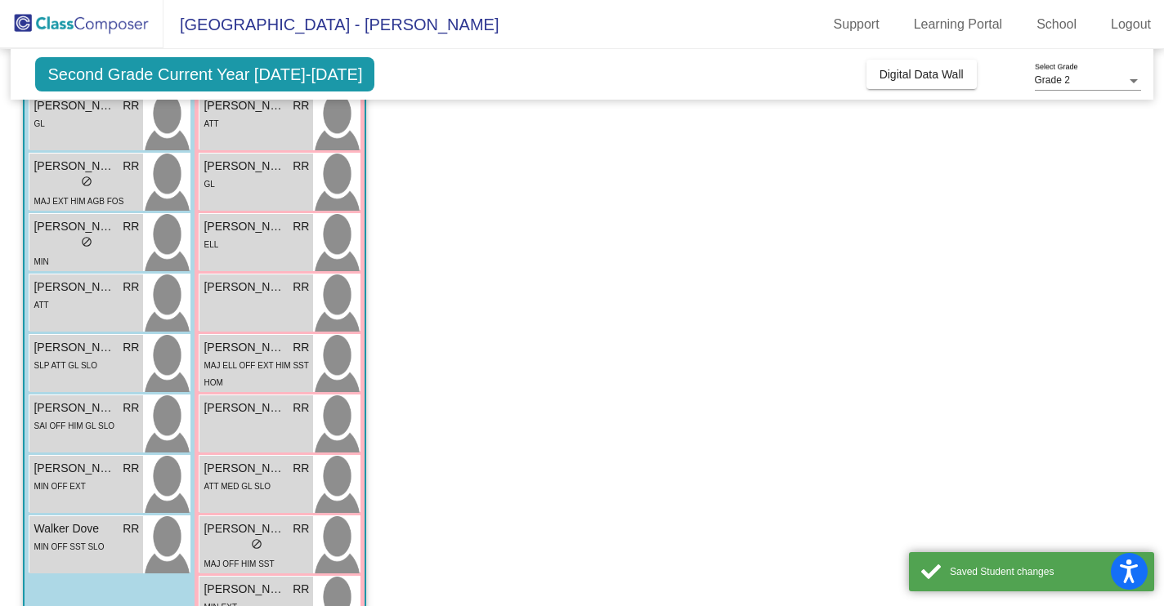
scroll to position [351, 0]
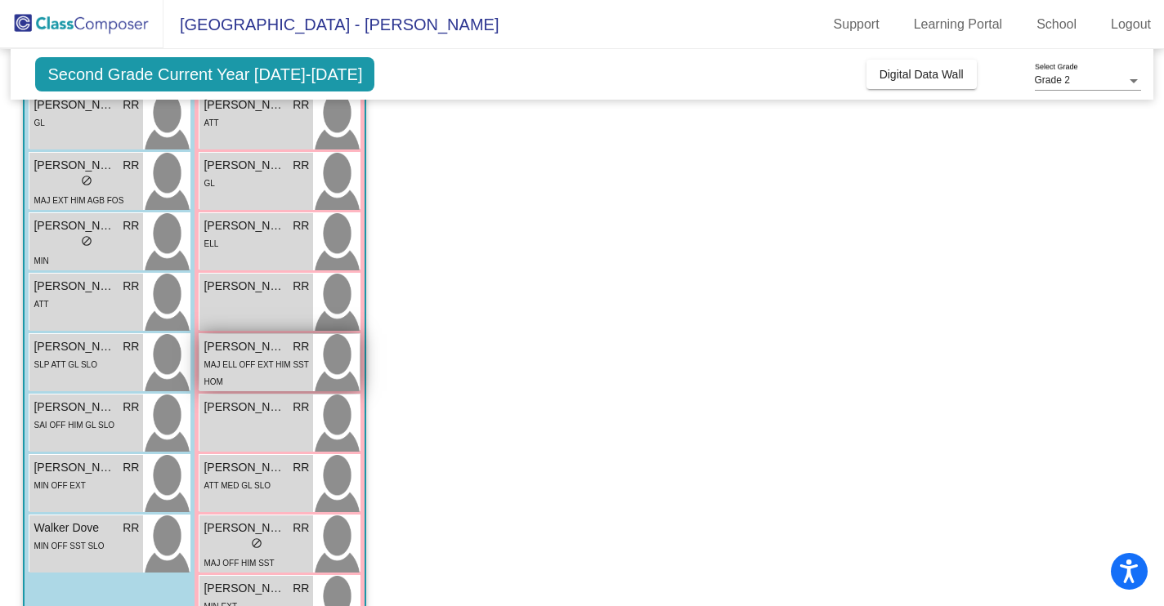
click at [246, 355] on div "MAJ ELL OFF EXT HIM SST HOM" at bounding box center [255, 372] width 105 height 34
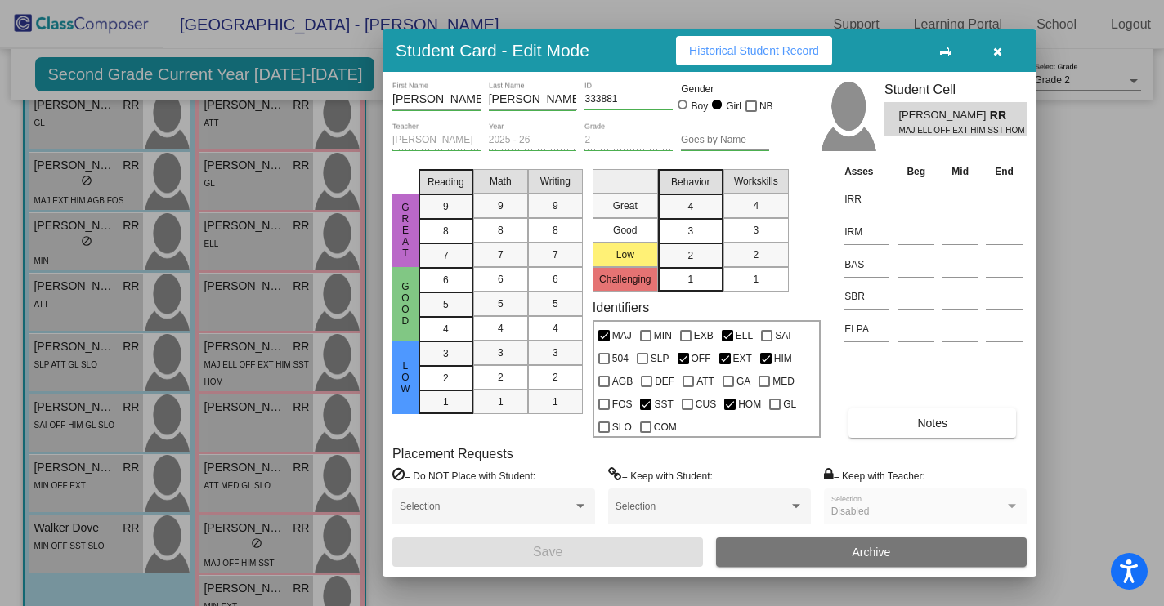
click at [894, 269] on td at bounding box center [915, 262] width 45 height 33
click at [907, 270] on input at bounding box center [915, 264] width 37 height 25
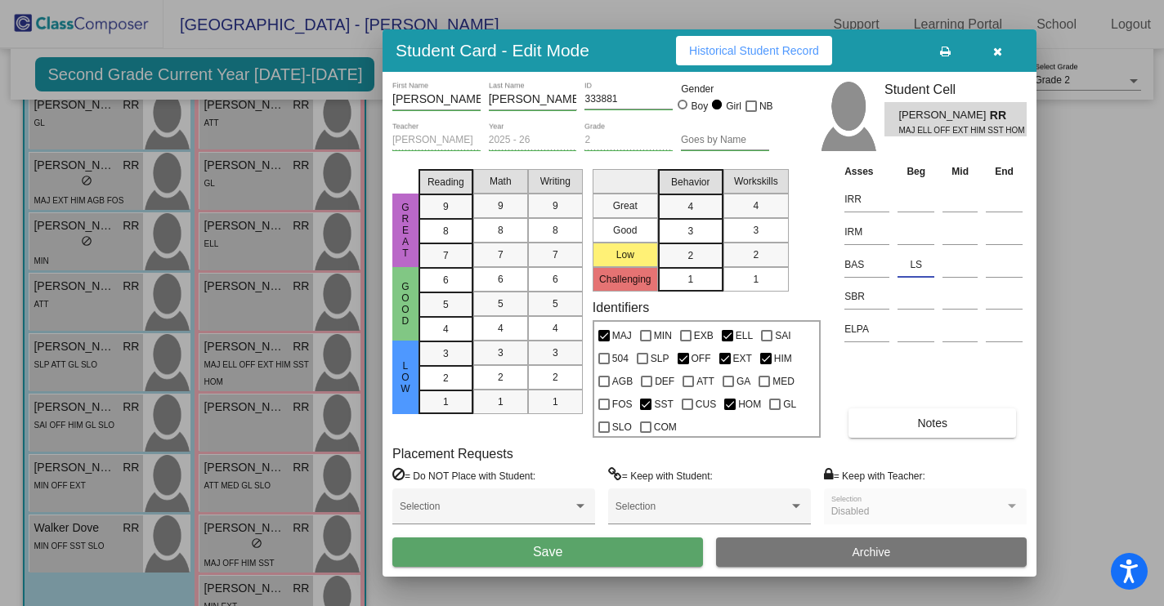
type input "LS"
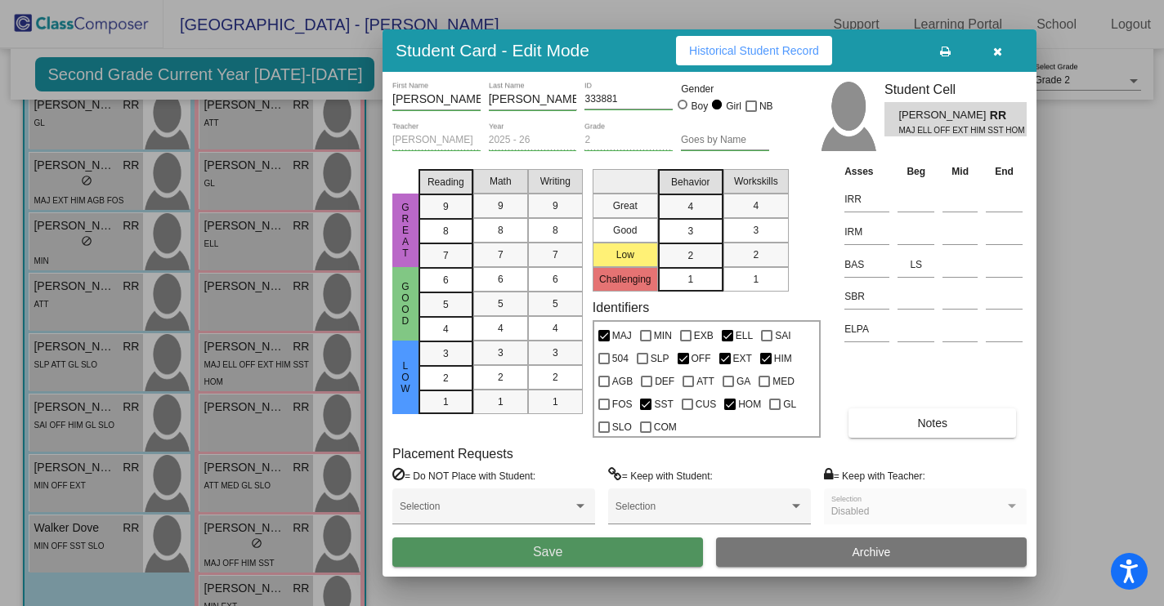
click at [542, 557] on span "Save" at bounding box center [547, 552] width 29 height 14
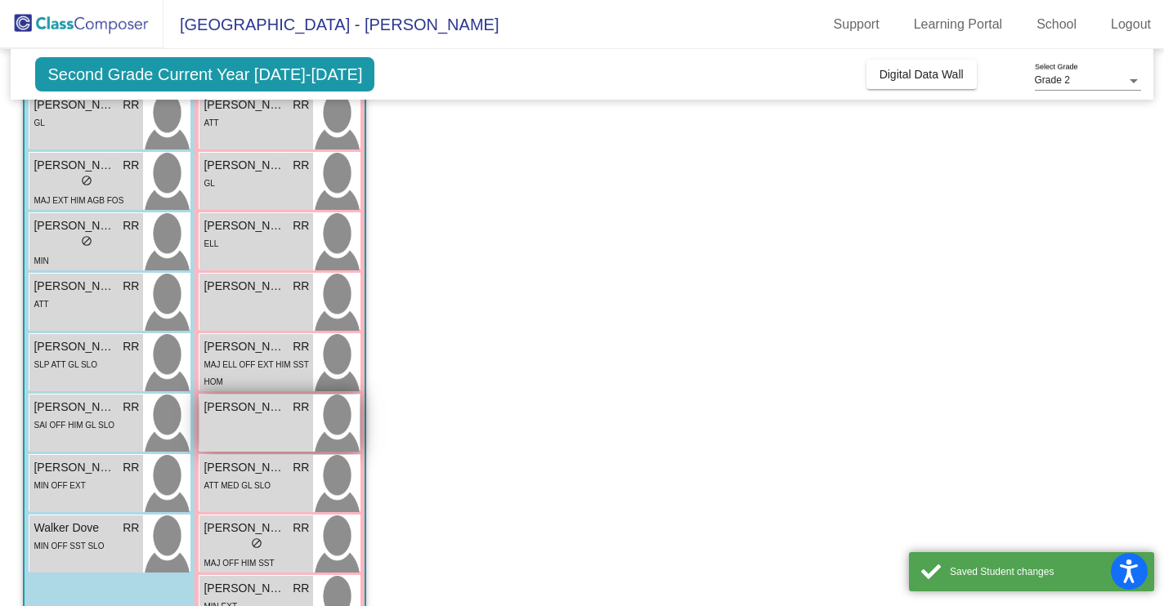
click at [302, 436] on div "June Janzen RR lock do_not_disturb_alt" at bounding box center [256, 423] width 114 height 57
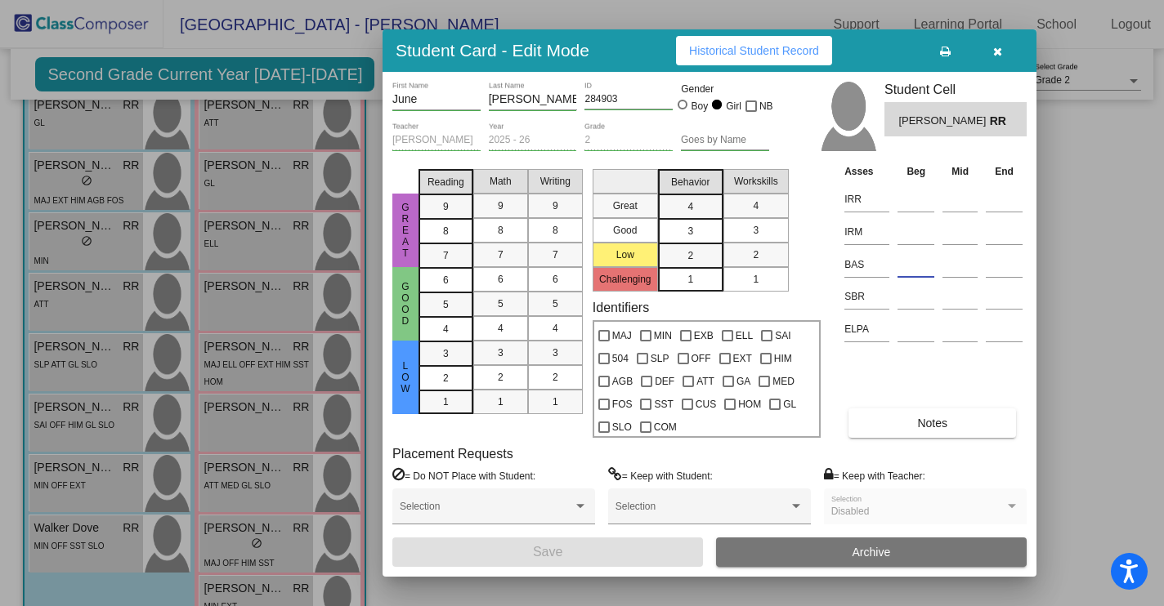
click at [918, 263] on input at bounding box center [915, 264] width 37 height 25
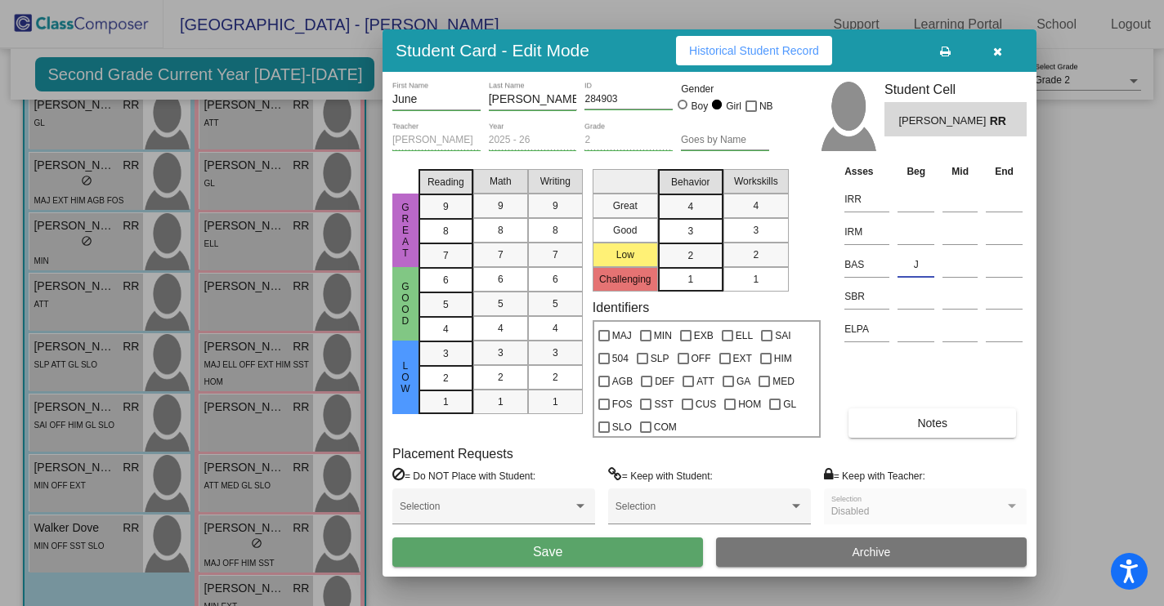
type input "J"
click at [534, 554] on span "Save" at bounding box center [547, 552] width 29 height 14
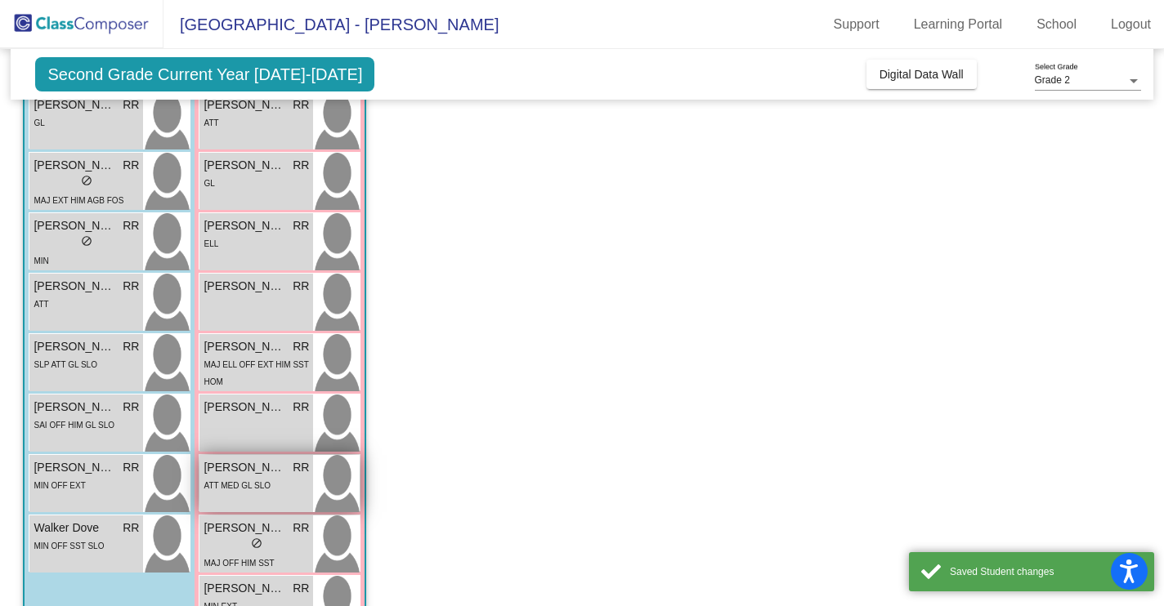
click at [277, 489] on div "ATT MED GL SLO" at bounding box center [255, 484] width 105 height 17
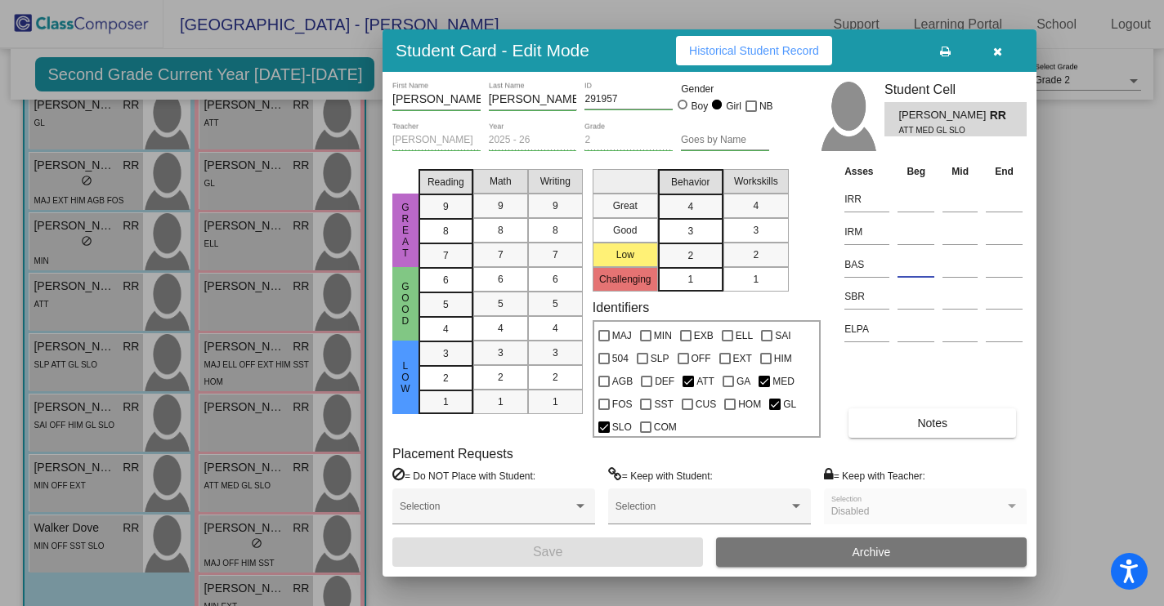
click at [909, 274] on input at bounding box center [915, 264] width 37 height 25
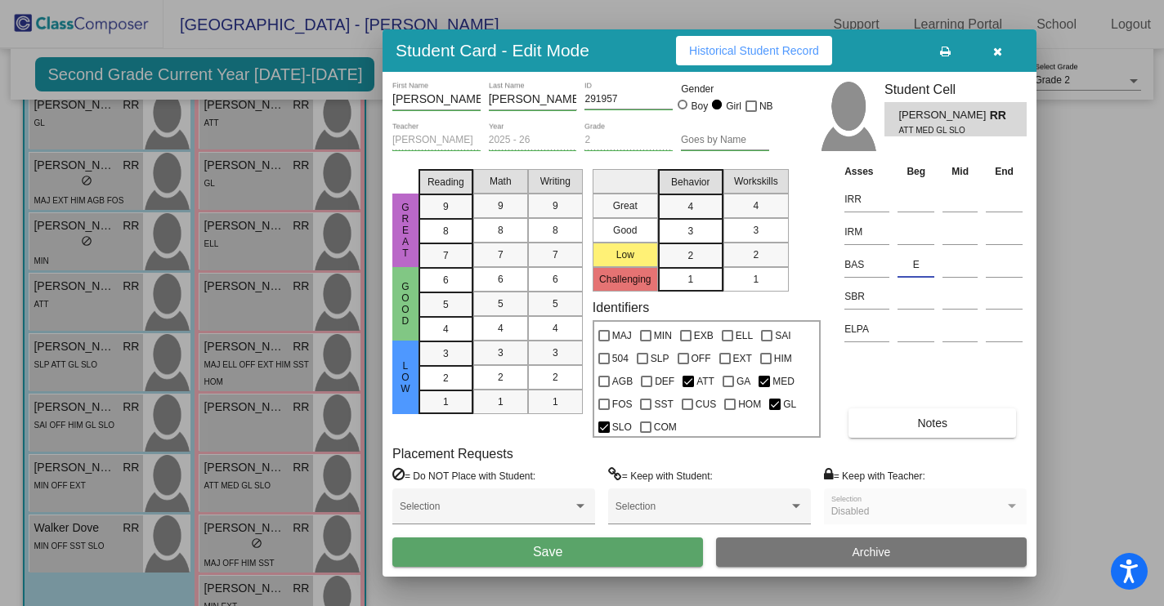
type input "E"
click at [582, 545] on button "Save" at bounding box center [547, 552] width 311 height 29
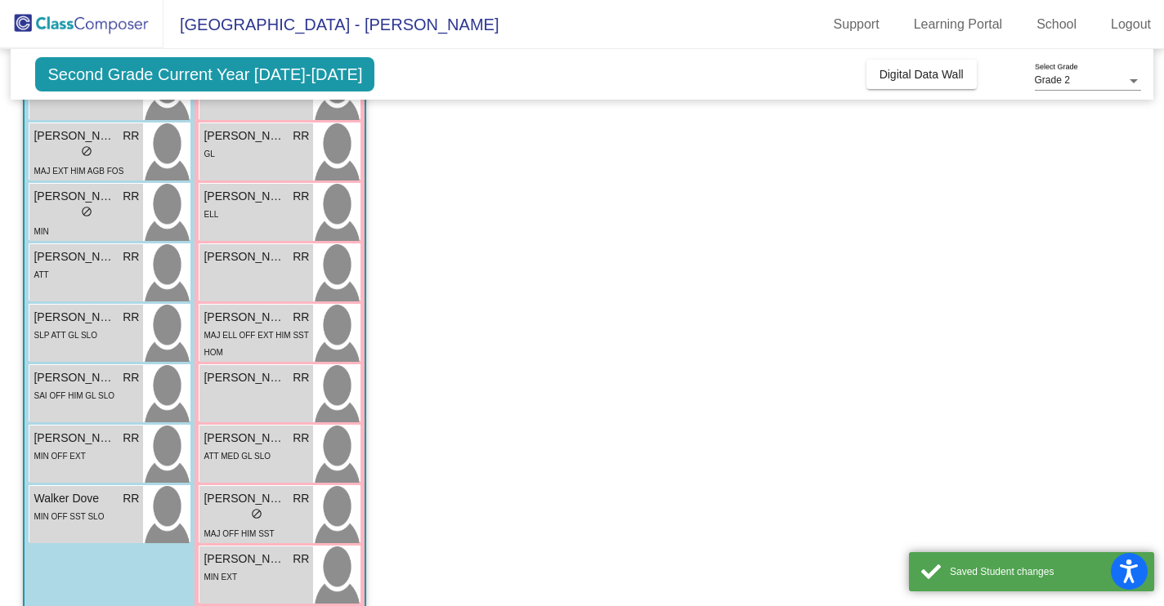
scroll to position [382, 0]
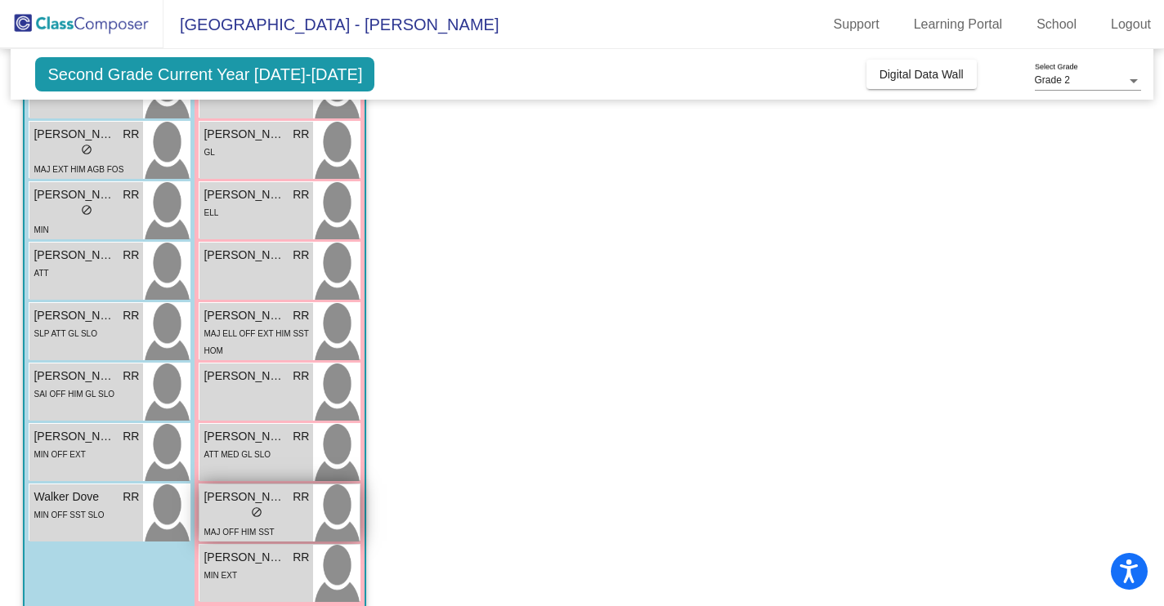
click at [291, 519] on div "lock do_not_disturb_alt" at bounding box center [255, 514] width 105 height 17
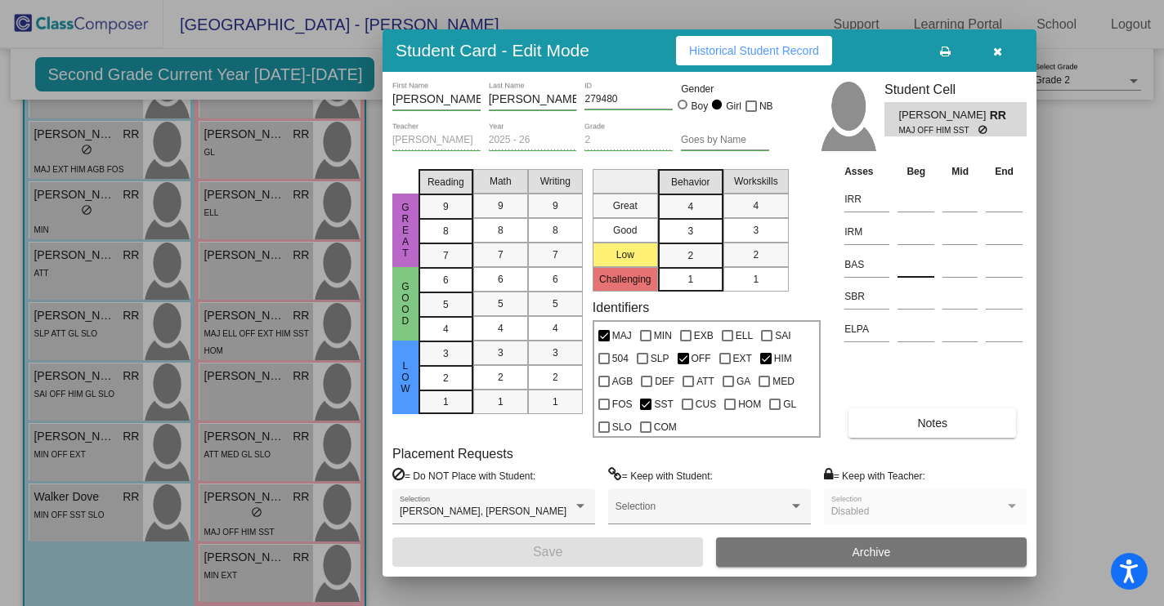
click at [915, 277] on input at bounding box center [915, 264] width 37 height 25
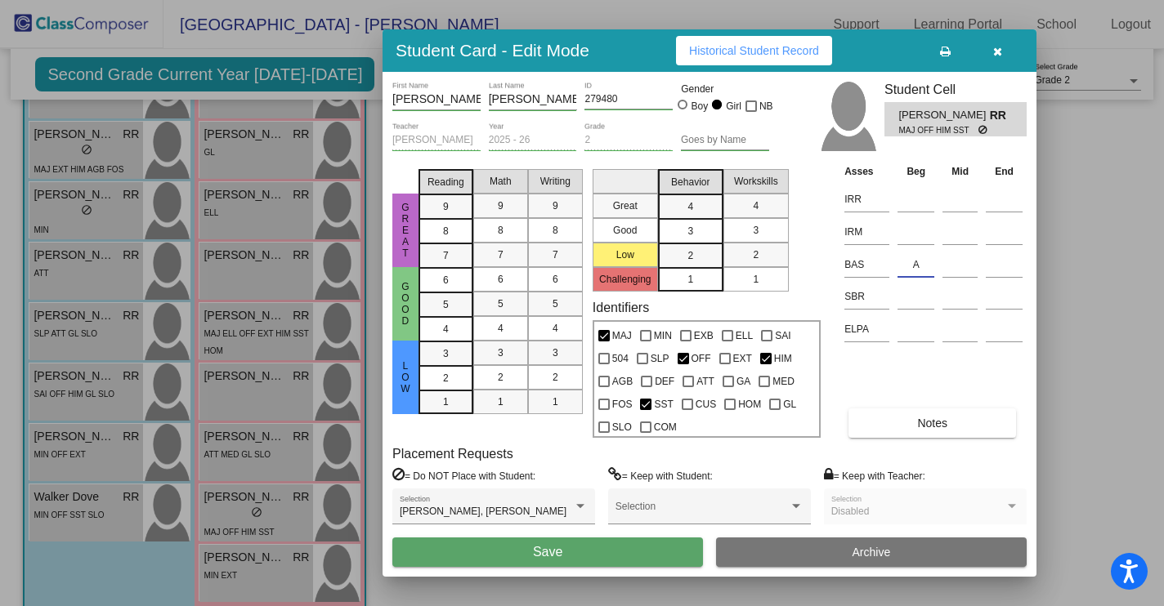
type input "A"
click at [561, 552] on span "Save" at bounding box center [547, 552] width 29 height 14
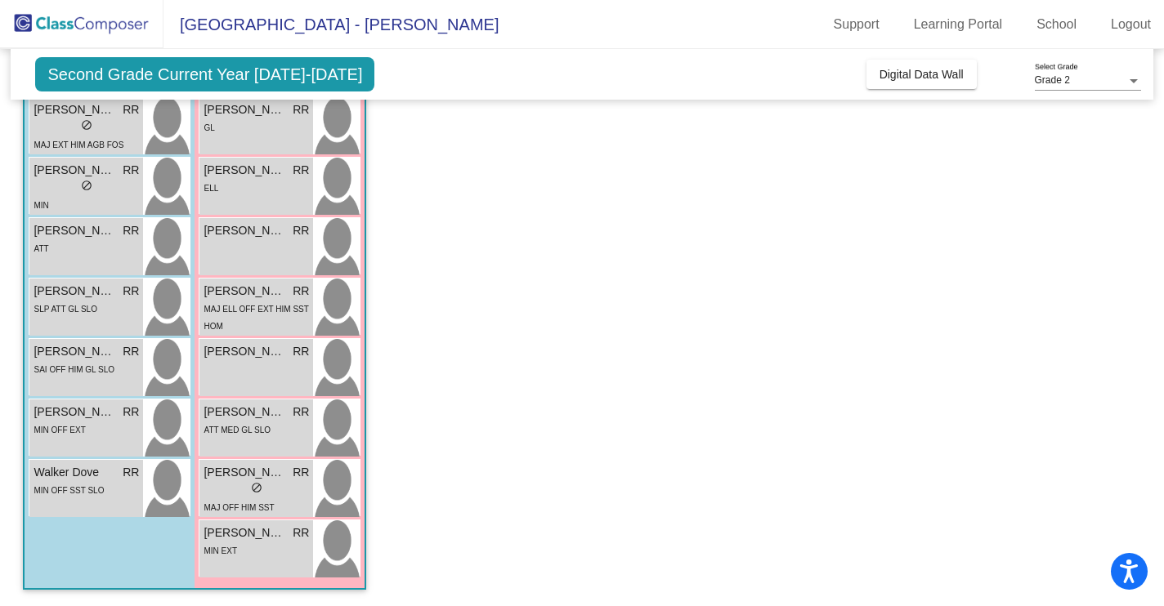
scroll to position [0, 0]
click at [272, 544] on div "MIN EXT" at bounding box center [255, 550] width 105 height 17
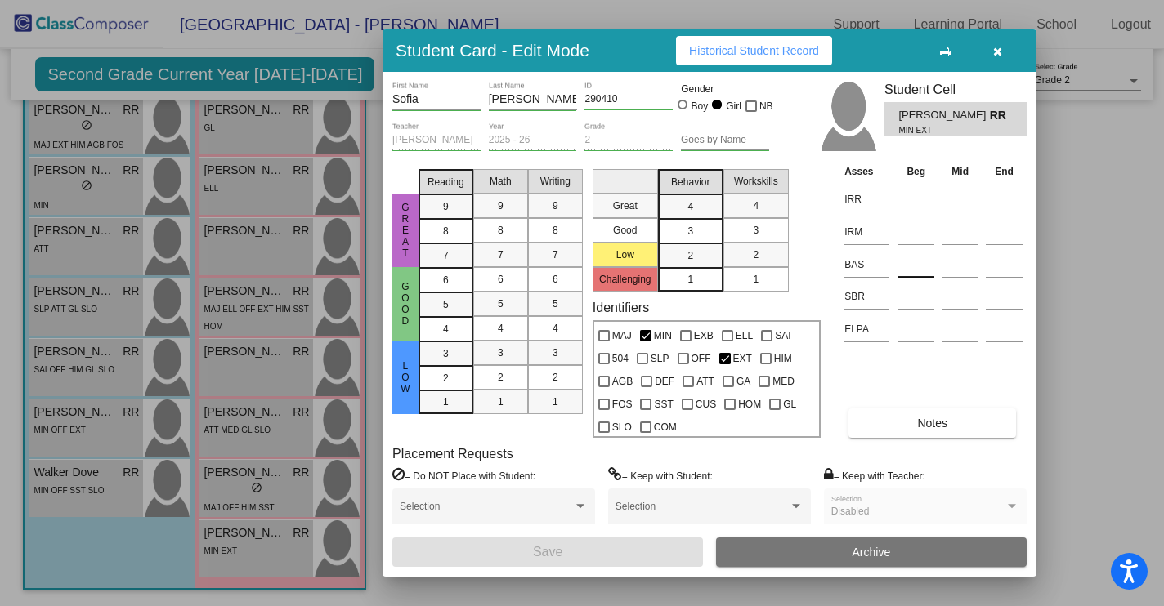
click at [901, 274] on input at bounding box center [915, 264] width 37 height 25
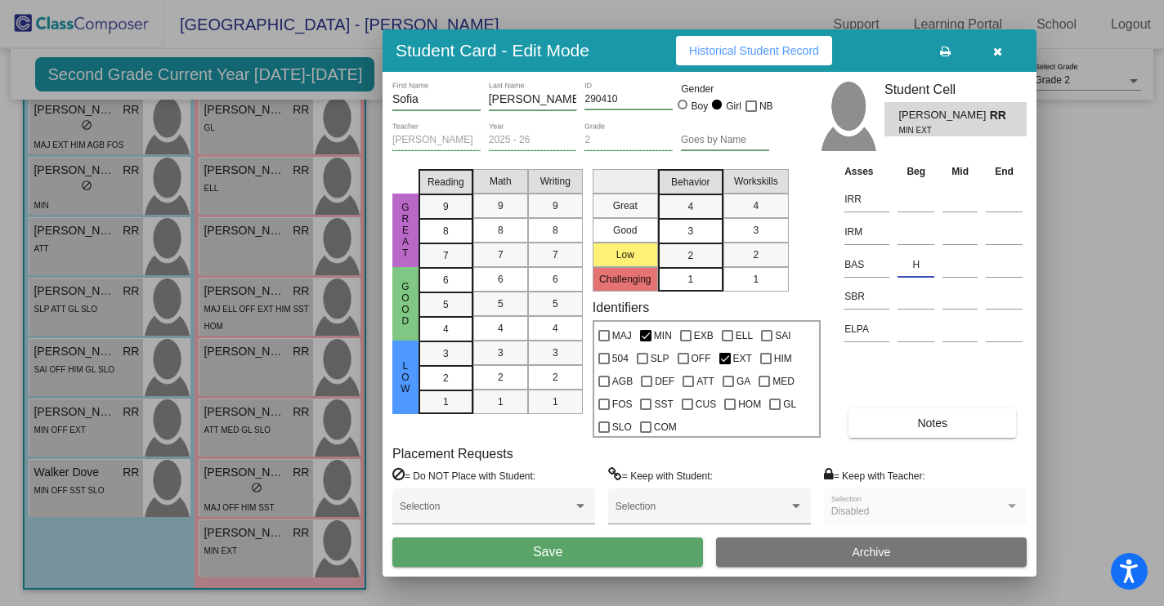
type input "H"
click at [549, 559] on span "Save" at bounding box center [547, 552] width 29 height 14
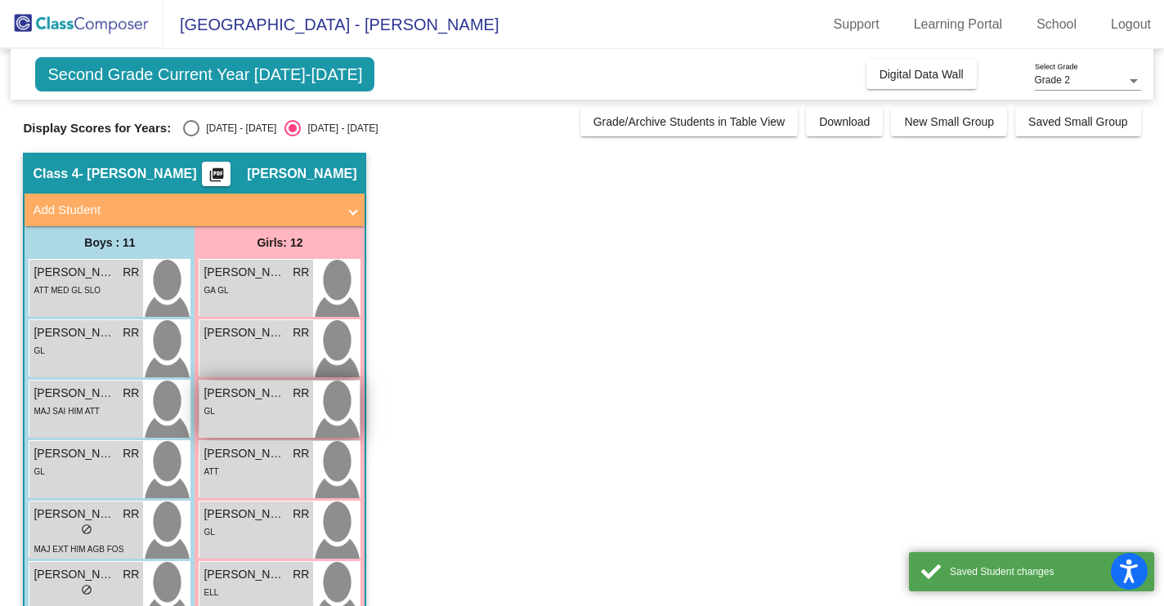
scroll to position [1, 0]
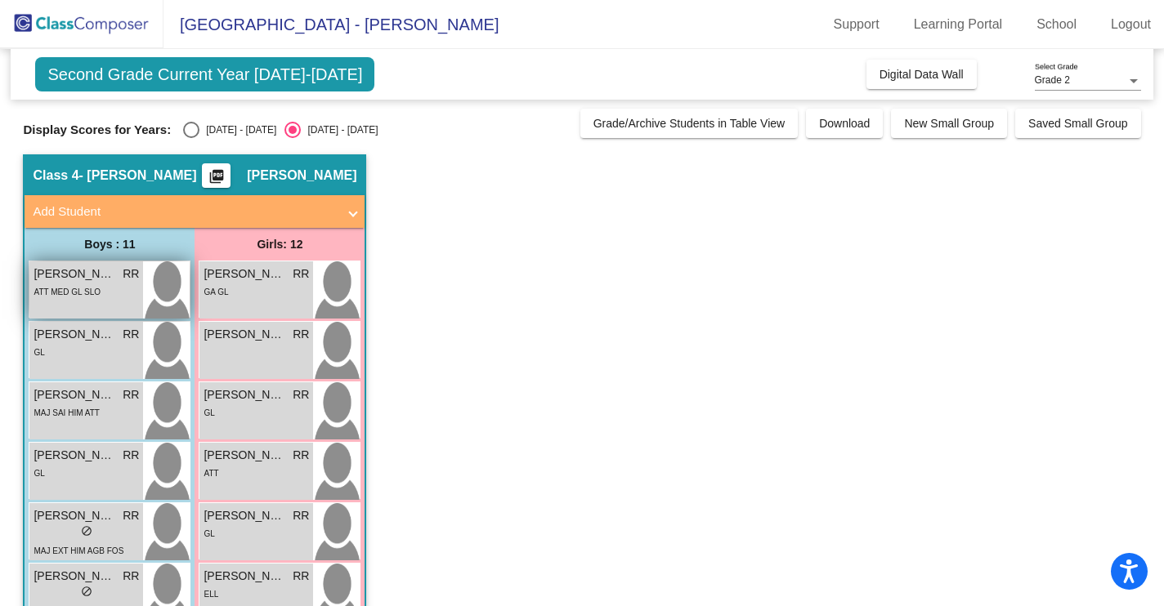
click at [105, 293] on div "ATT MED GL SLO" at bounding box center [86, 291] width 105 height 17
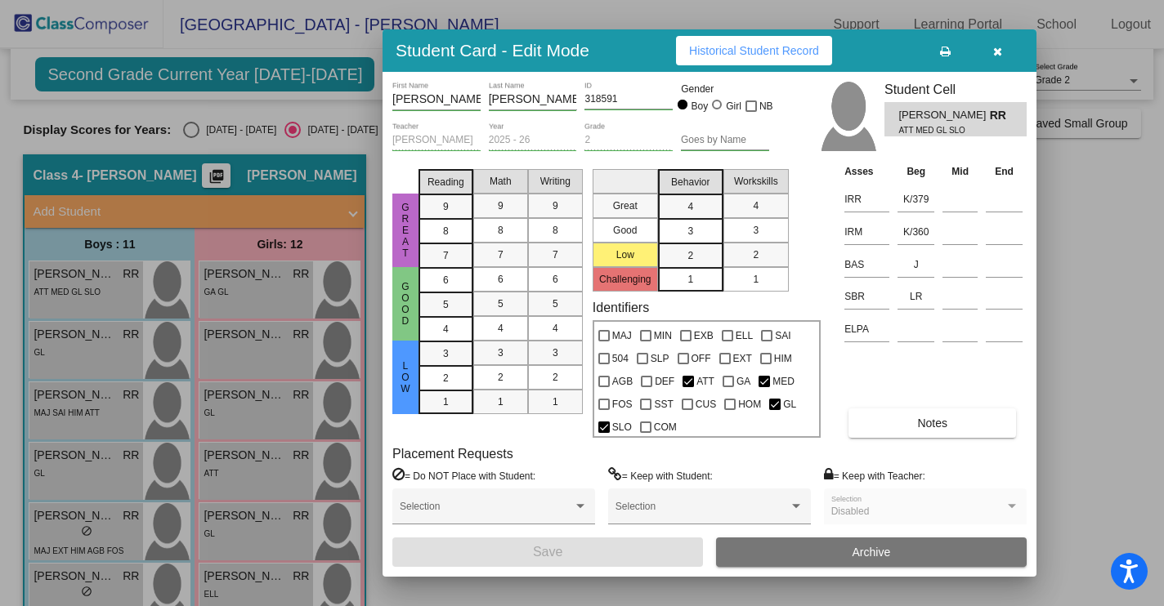
click at [997, 47] on icon "button" at bounding box center [997, 51] width 9 height 11
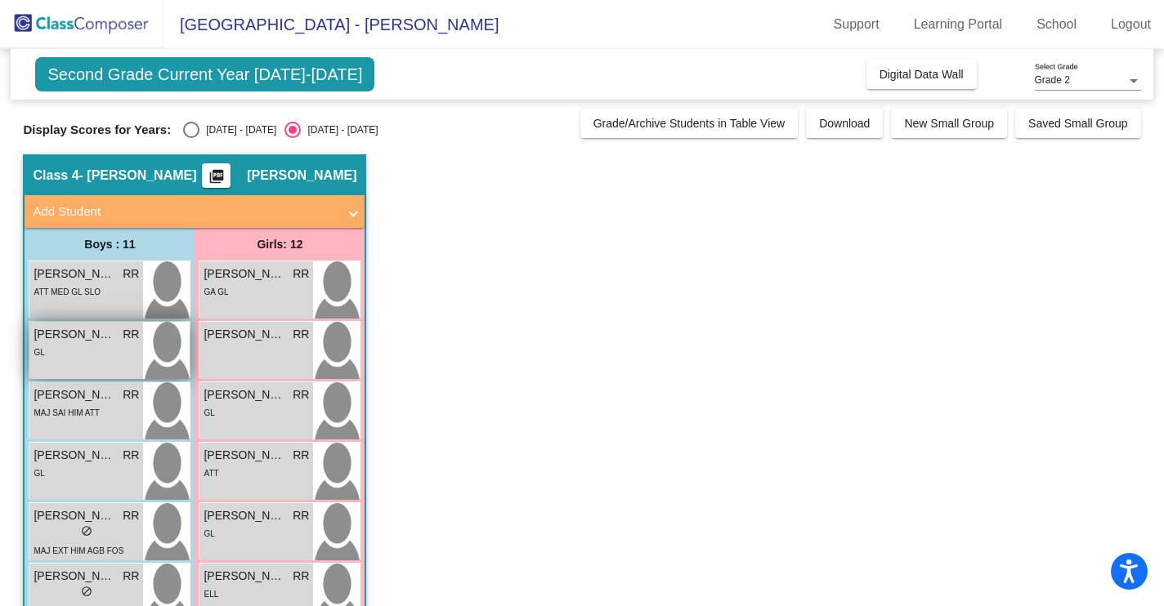
click at [105, 364] on div "Daniel Vasquez RR lock do_not_disturb_alt GL" at bounding box center [86, 350] width 114 height 57
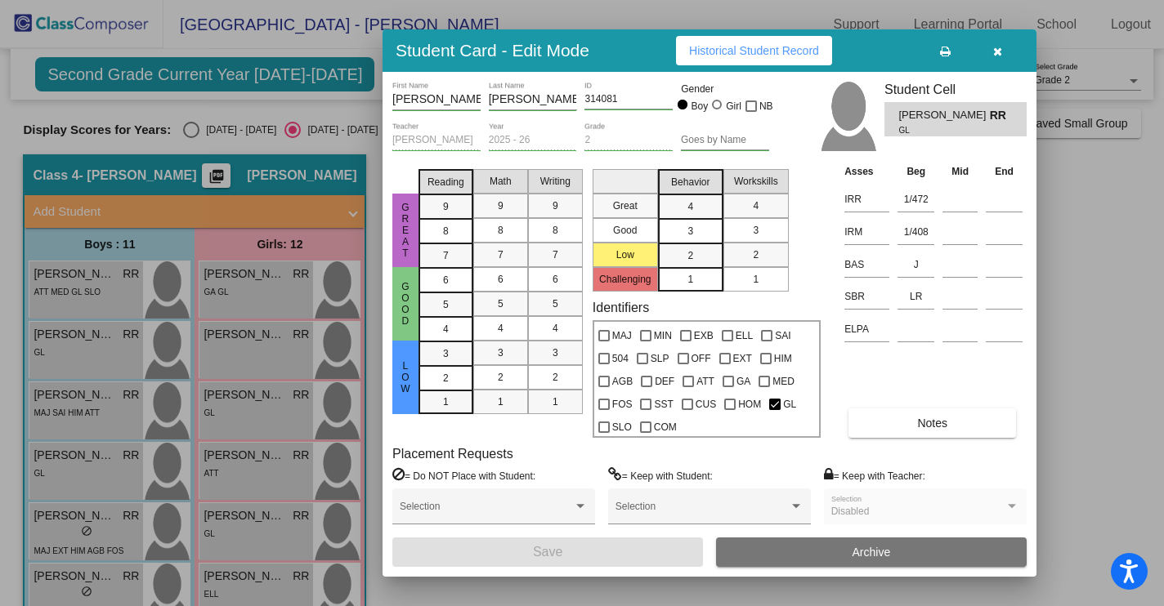
click at [996, 51] on icon "button" at bounding box center [997, 51] width 9 height 11
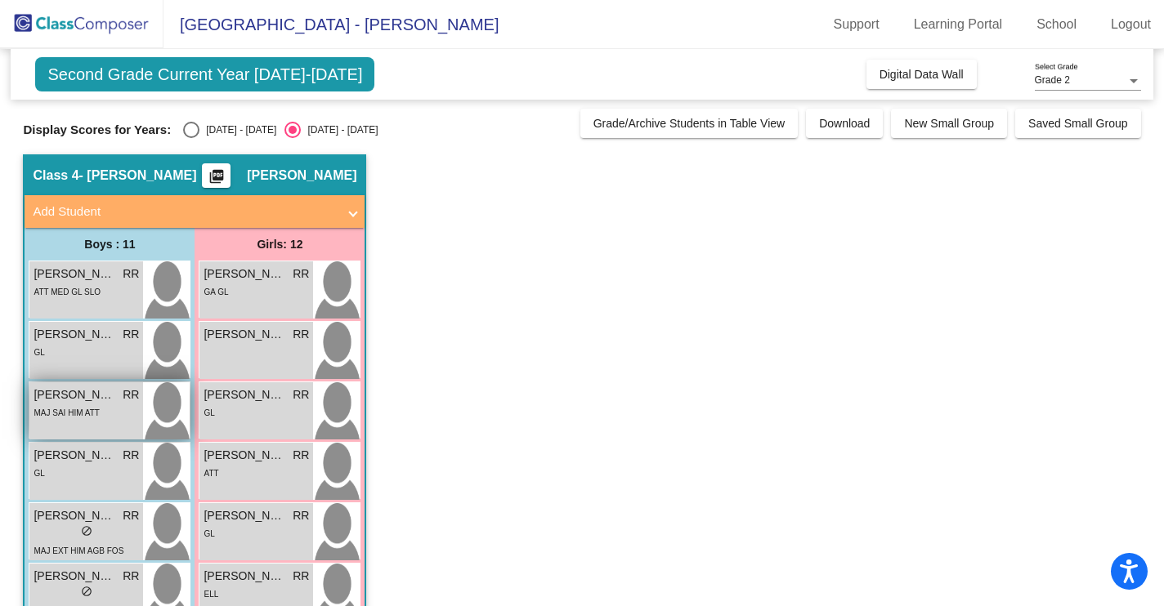
click at [117, 418] on div "MAJ SAI HIM ATT" at bounding box center [86, 412] width 105 height 17
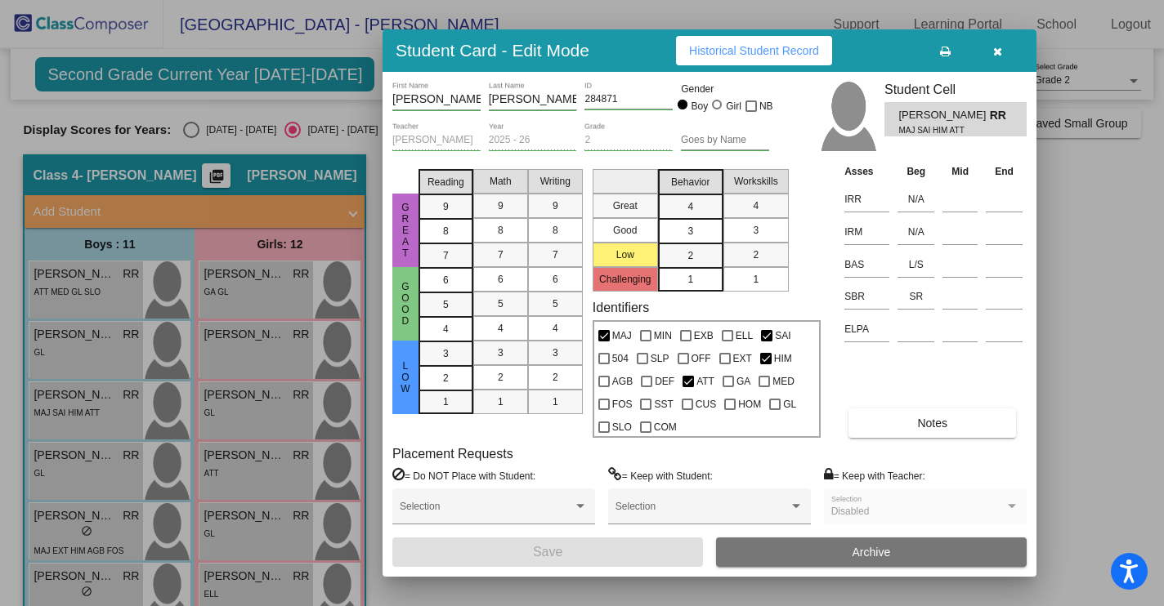
click at [997, 51] on icon "button" at bounding box center [997, 51] width 9 height 11
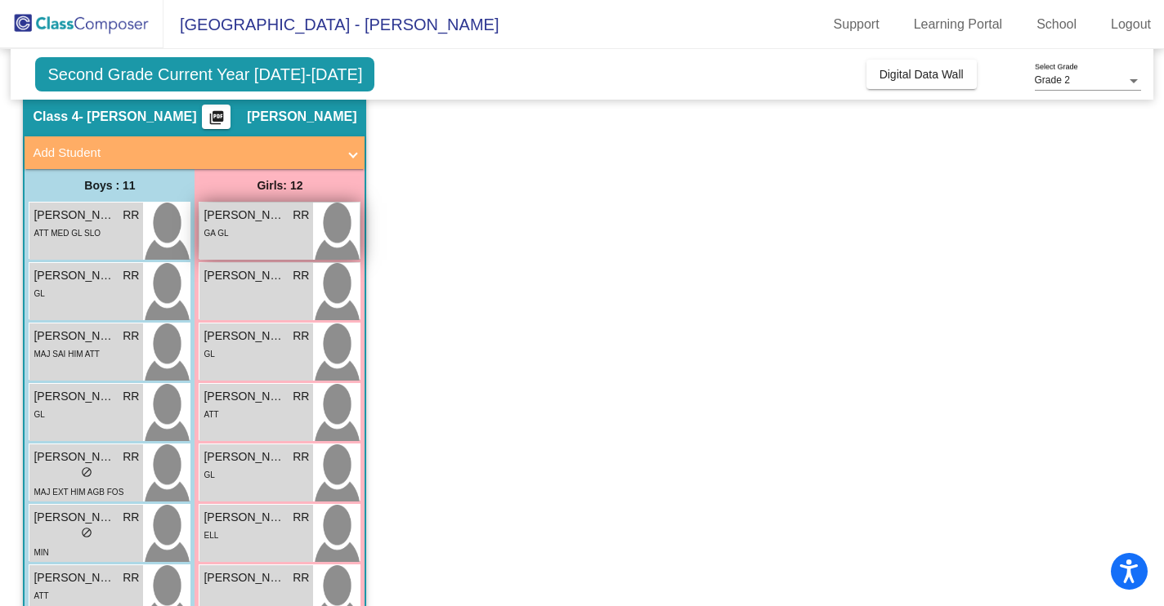
scroll to position [74, 0]
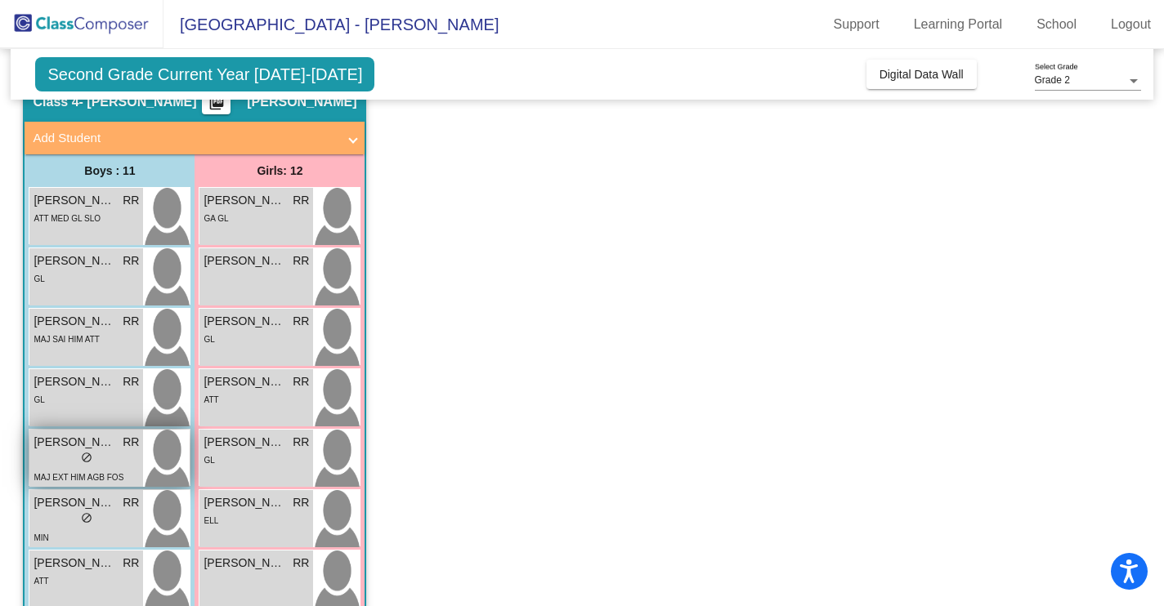
click at [122, 451] on div "lock do_not_disturb_alt" at bounding box center [86, 459] width 105 height 17
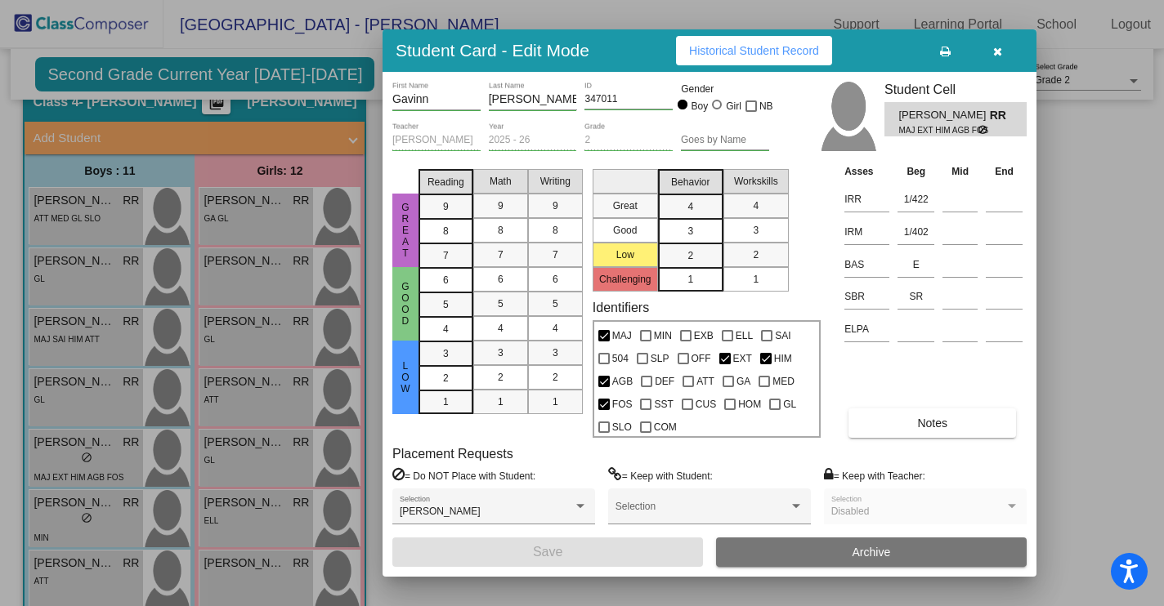
click at [996, 55] on icon "button" at bounding box center [997, 51] width 9 height 11
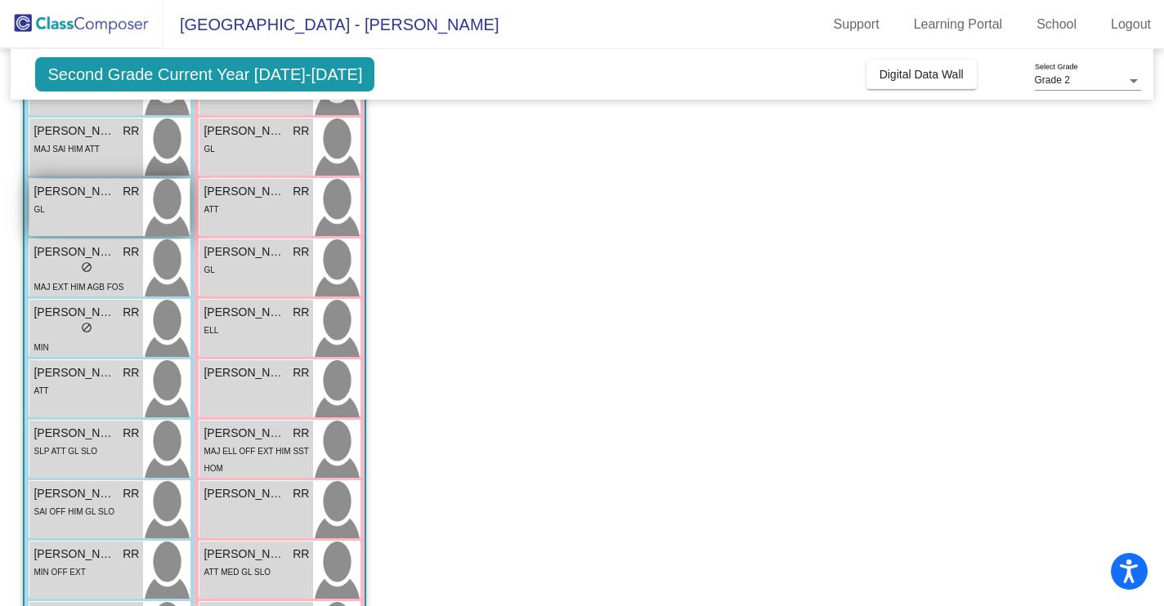
scroll to position [282, 0]
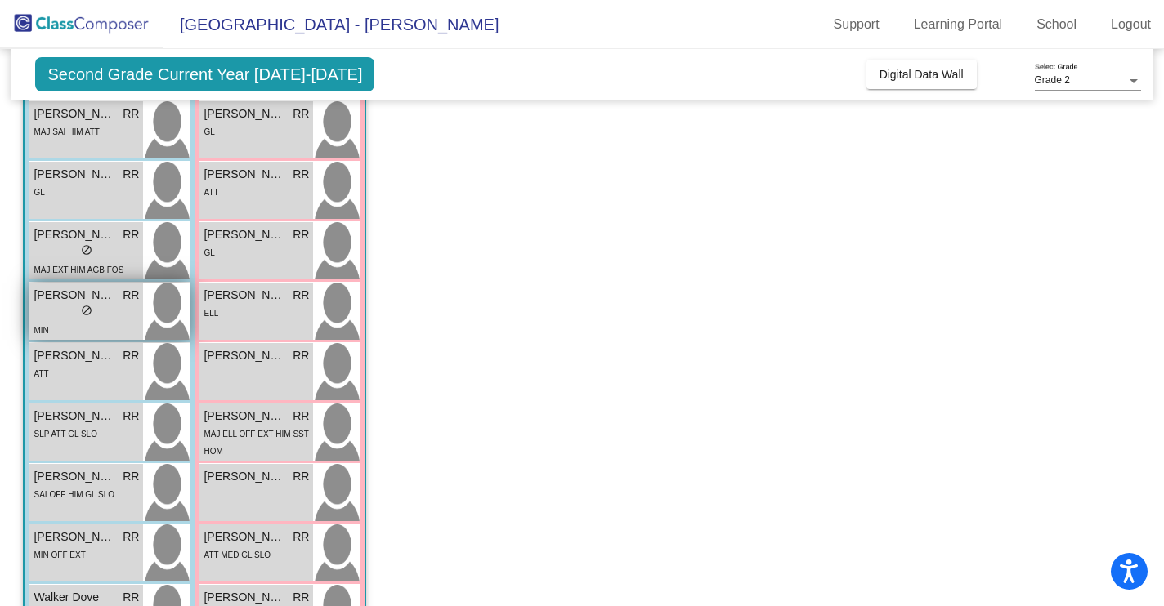
click at [113, 309] on div "lock do_not_disturb_alt" at bounding box center [86, 312] width 105 height 17
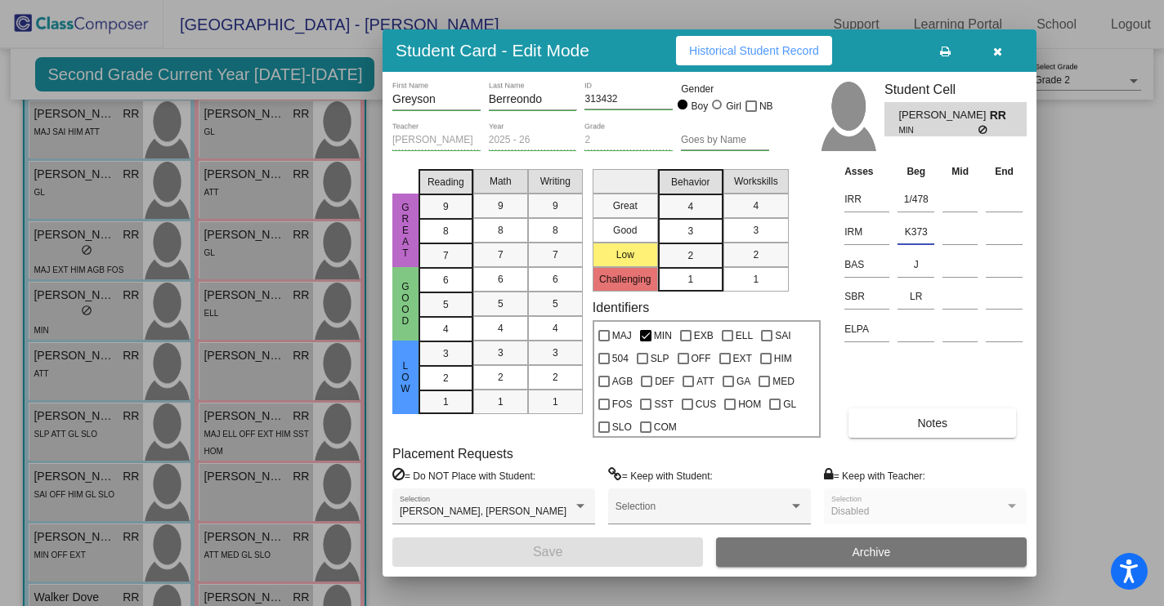
click at [909, 232] on input "K373" at bounding box center [915, 232] width 37 height 25
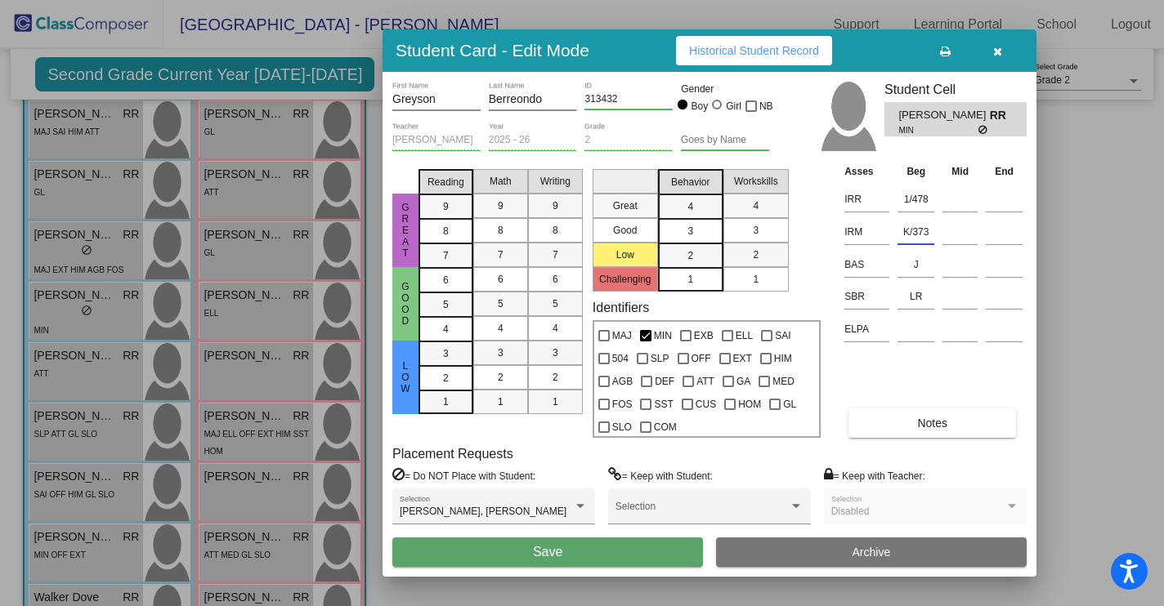
type input "K/373"
click at [997, 52] on icon "button" at bounding box center [997, 51] width 9 height 11
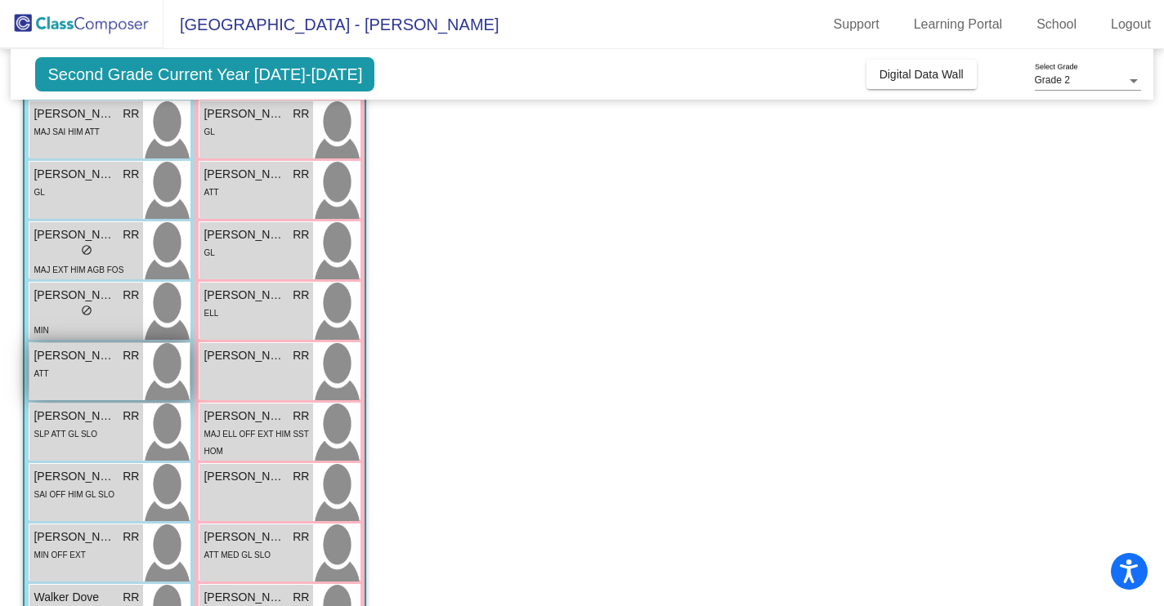
click at [109, 373] on div "ATT" at bounding box center [86, 372] width 105 height 17
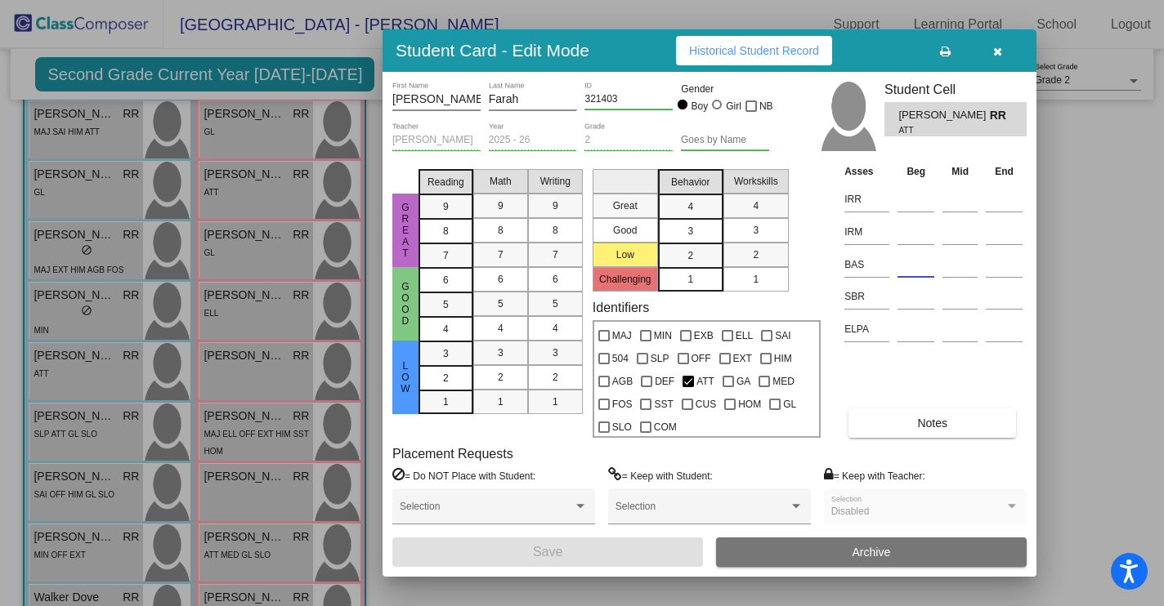
click at [914, 270] on input at bounding box center [915, 264] width 37 height 25
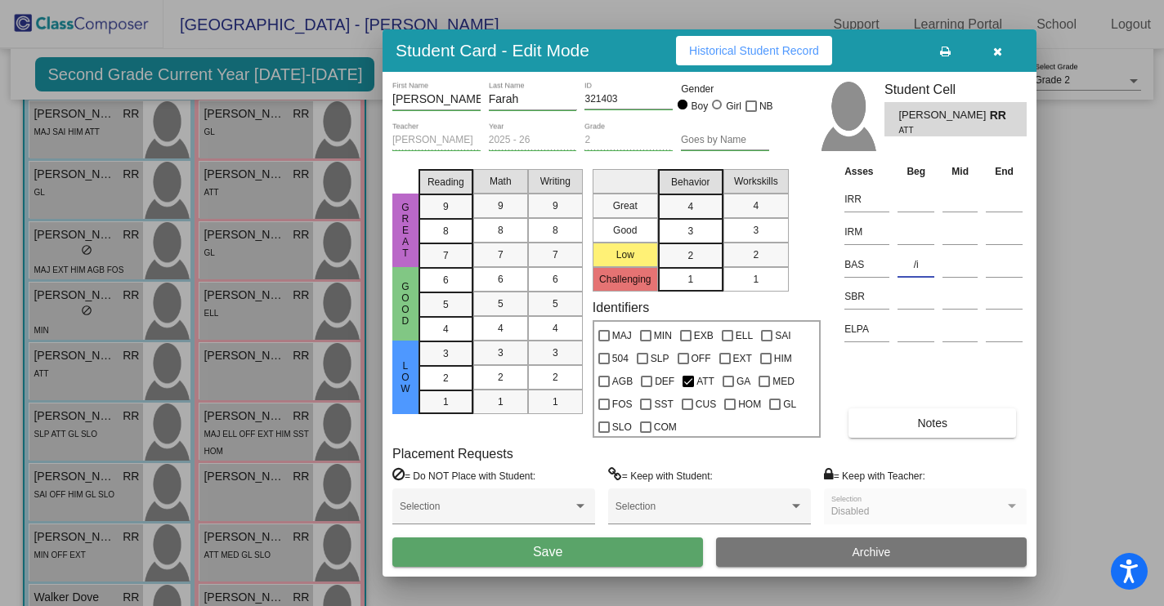
type input "/"
type input "I"
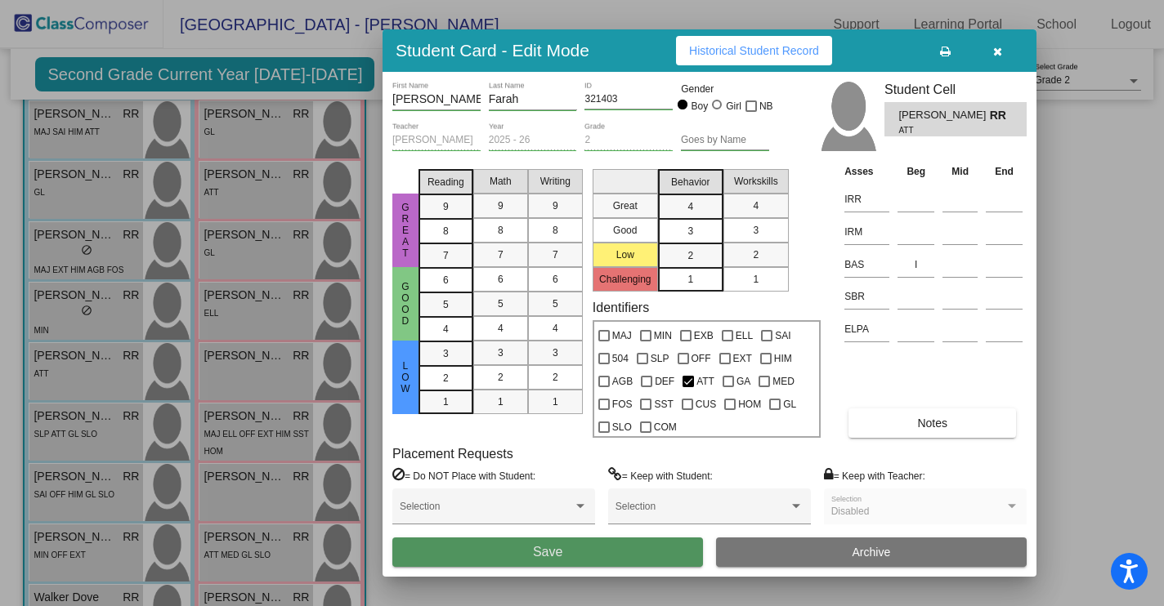
click at [564, 545] on button "Save" at bounding box center [547, 552] width 311 height 29
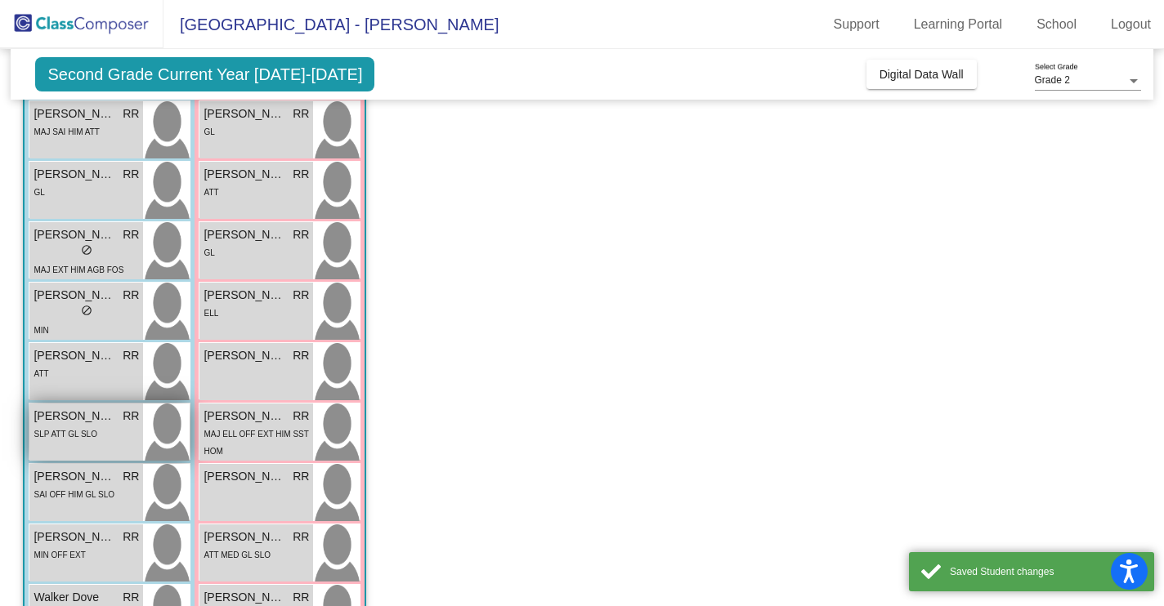
click at [105, 436] on div "SLP ATT GL SLO" at bounding box center [86, 433] width 105 height 17
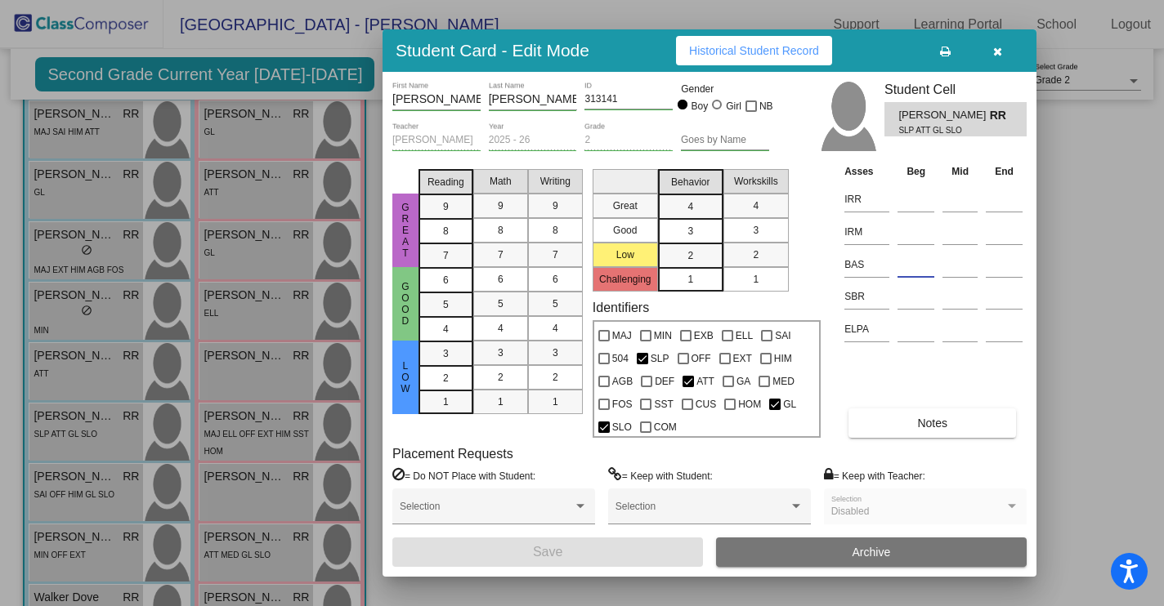
click at [910, 269] on input at bounding box center [915, 264] width 37 height 25
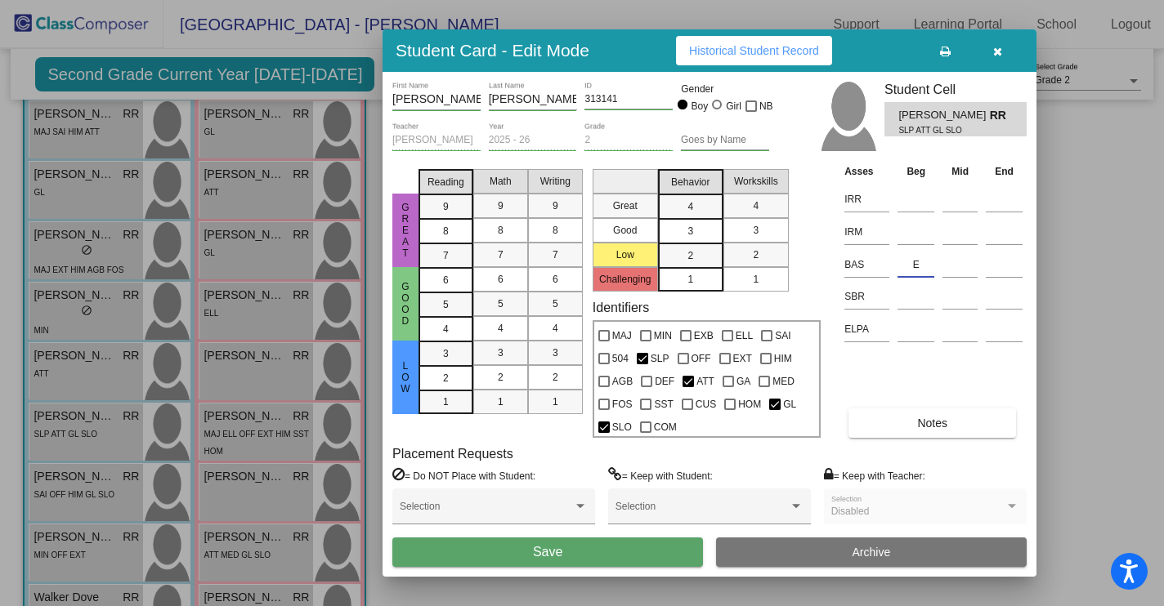
type input "E"
click at [538, 551] on span "Save" at bounding box center [547, 552] width 29 height 14
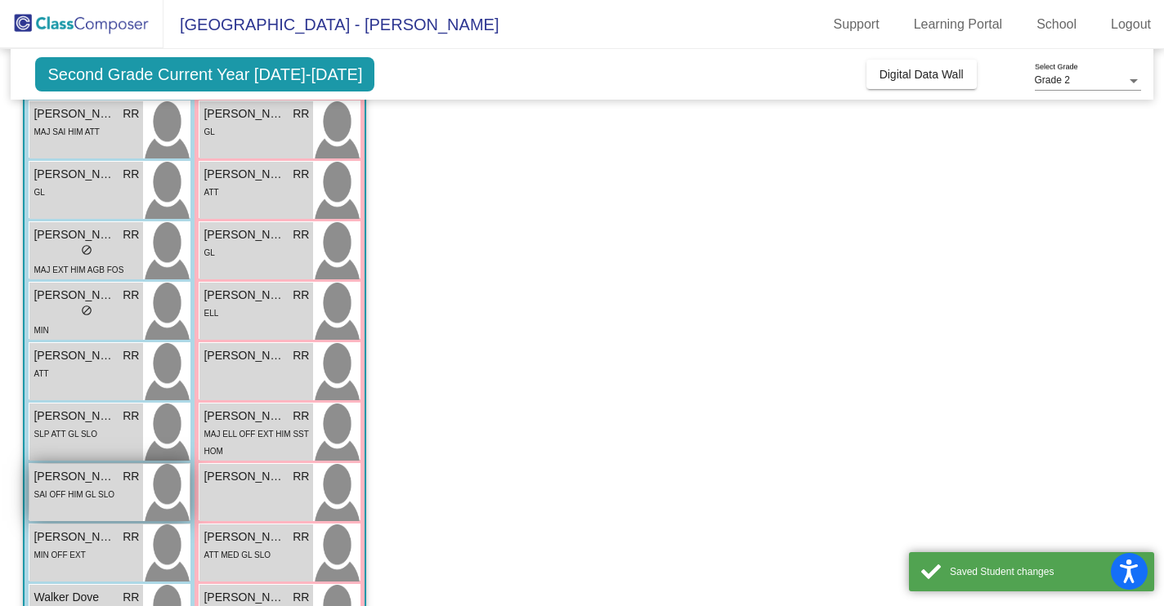
scroll to position [285, 0]
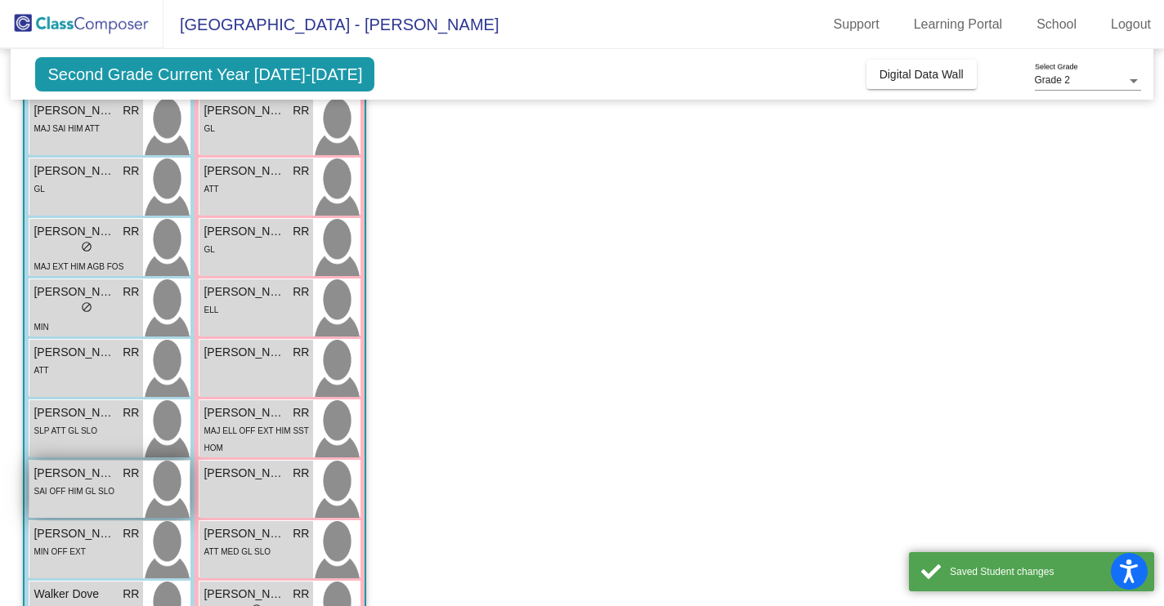
click at [92, 480] on span "Nehemiah Hegwald" at bounding box center [75, 473] width 82 height 17
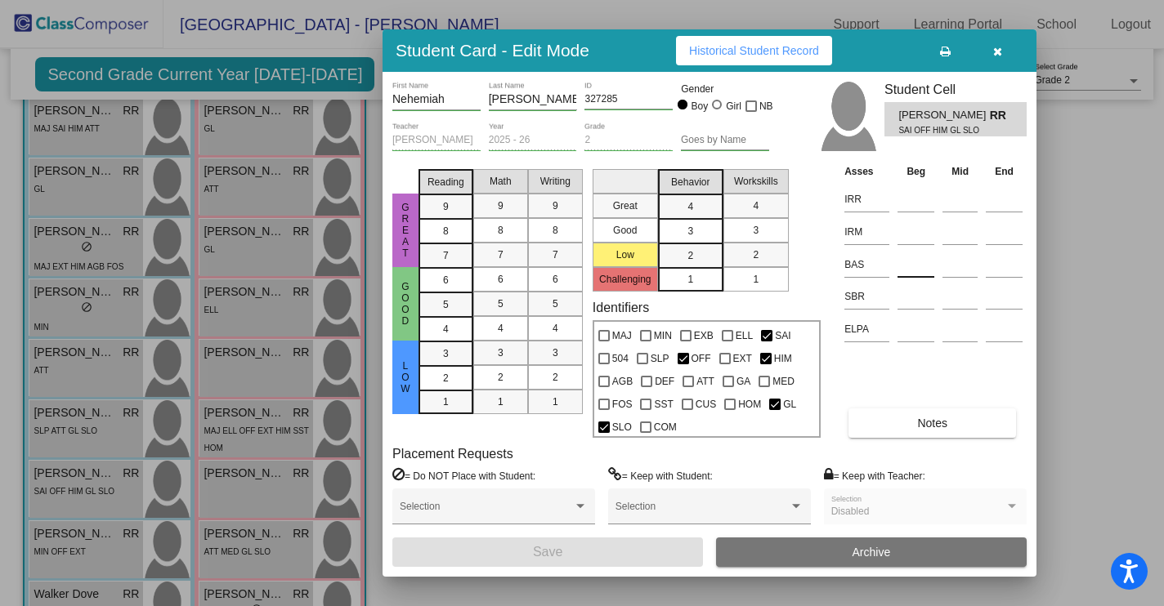
click at [907, 270] on input at bounding box center [915, 264] width 37 height 25
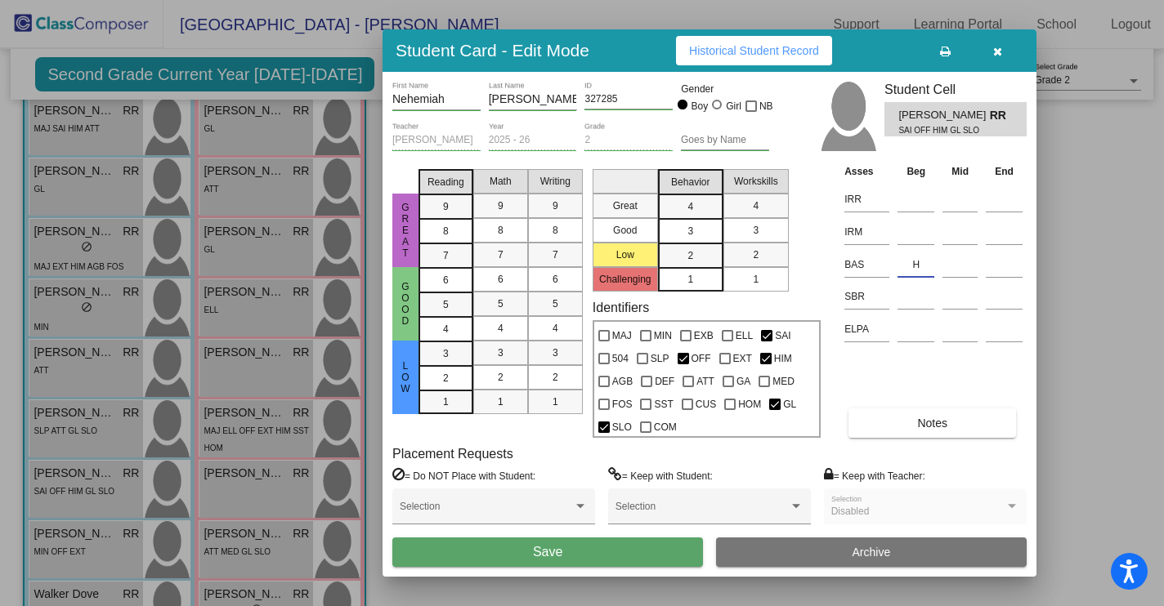
type input "H"
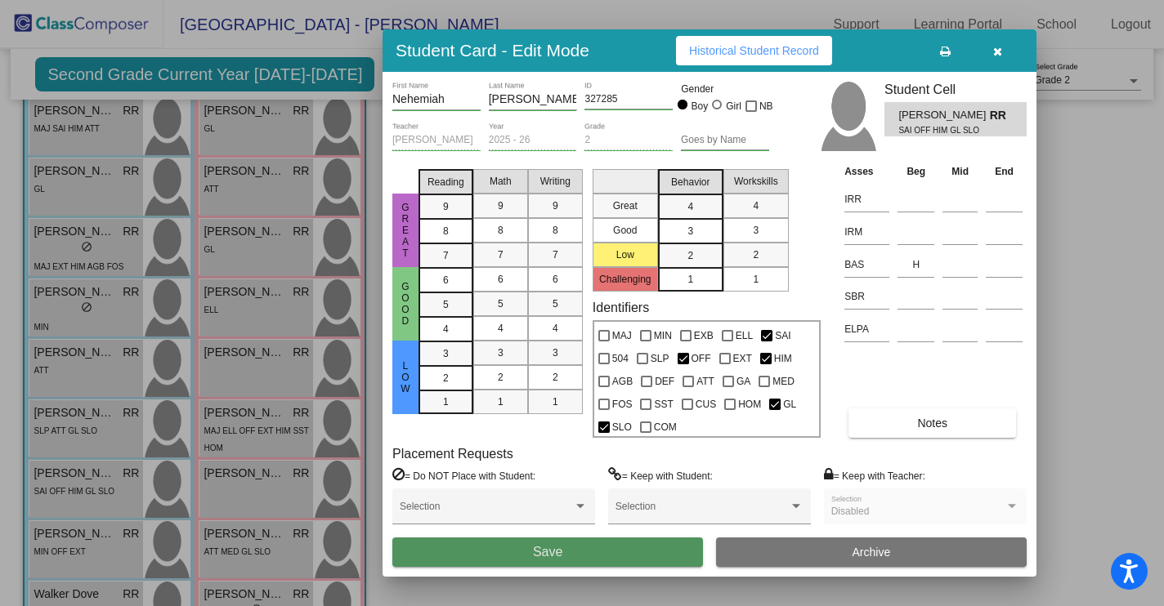
click at [534, 556] on span "Save" at bounding box center [547, 552] width 29 height 14
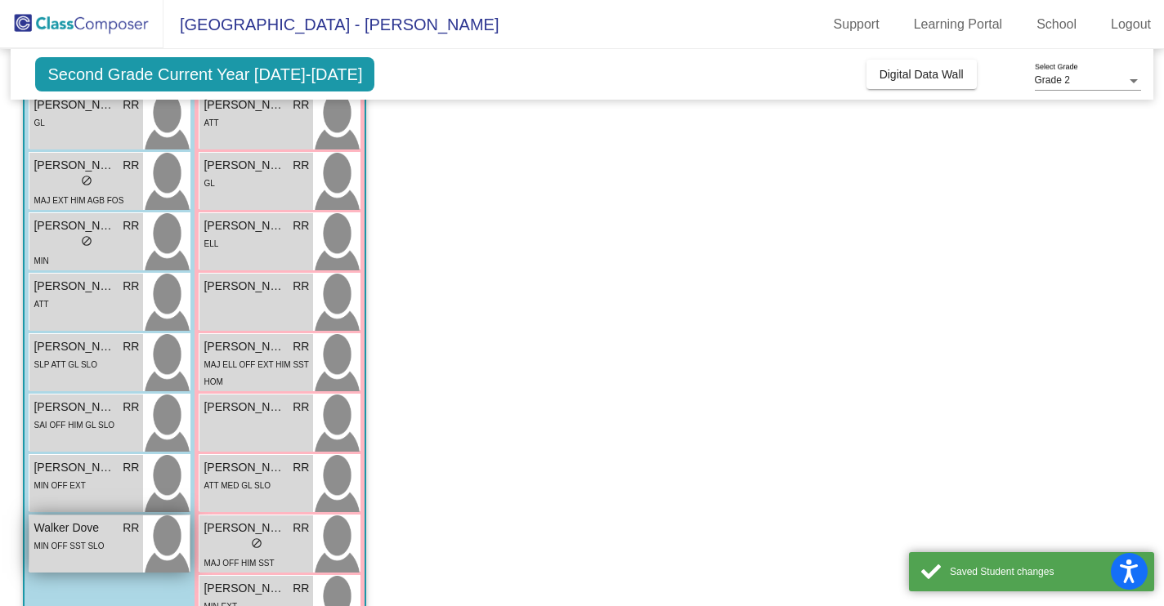
scroll to position [366, 0]
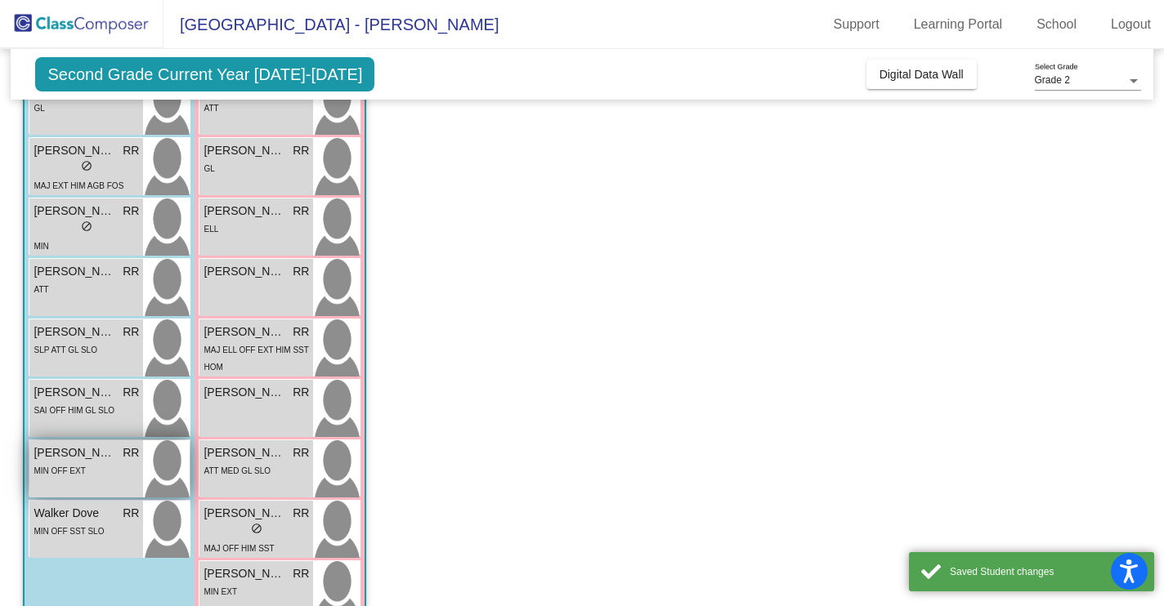
click at [123, 485] on div "Philip Huerta RR lock do_not_disturb_alt MIN OFF EXT" at bounding box center [86, 468] width 114 height 57
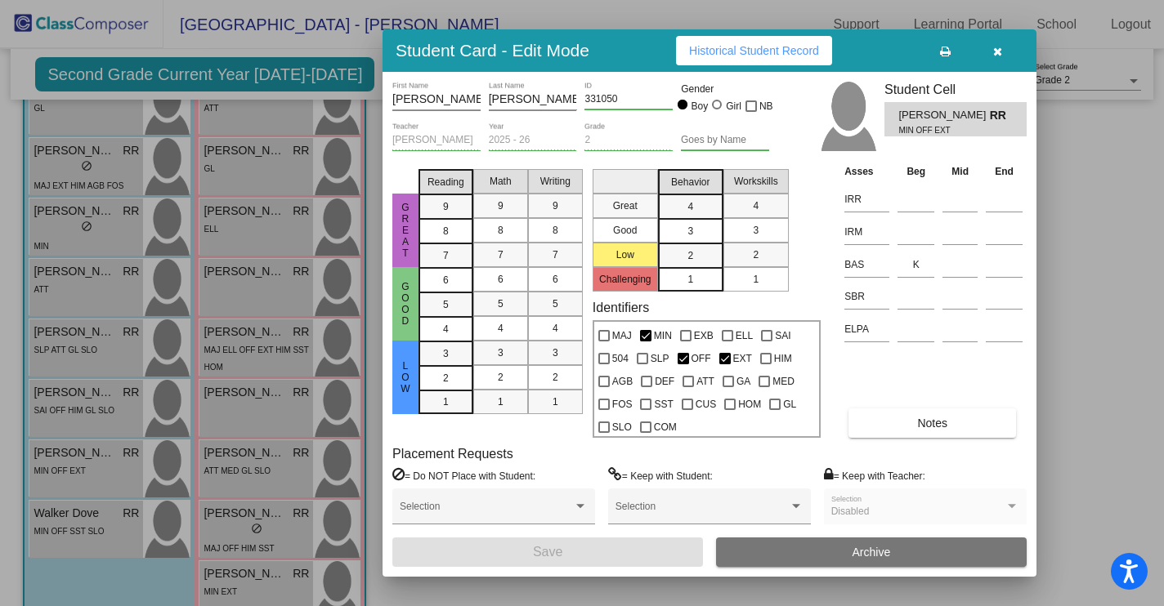
click at [997, 51] on icon "button" at bounding box center [997, 51] width 9 height 11
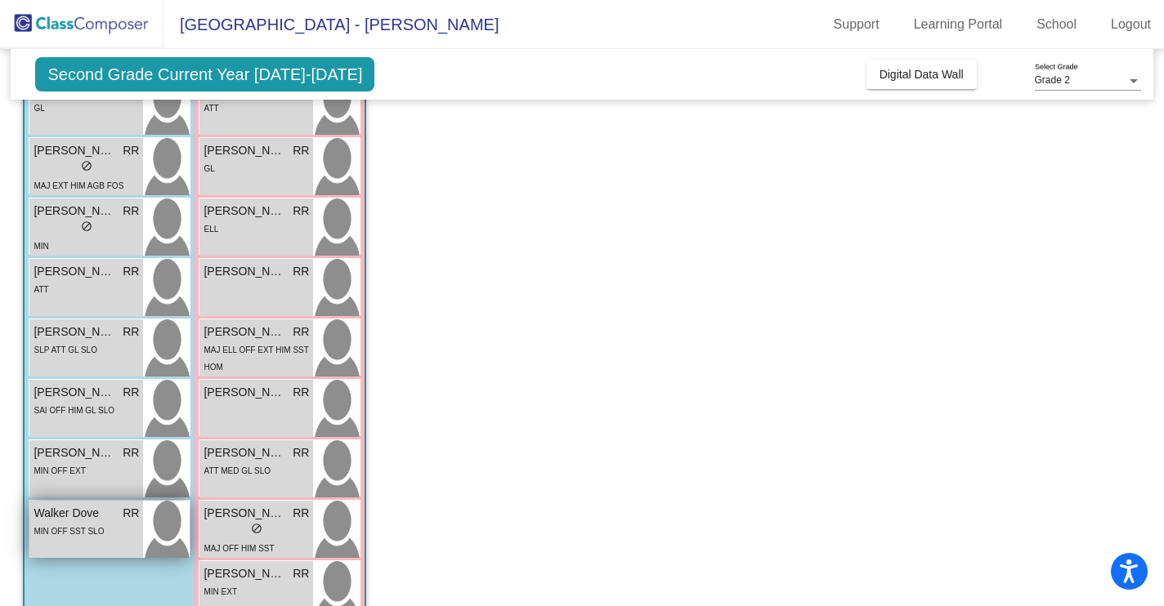
click at [109, 514] on span "Walker Dove" at bounding box center [75, 513] width 82 height 17
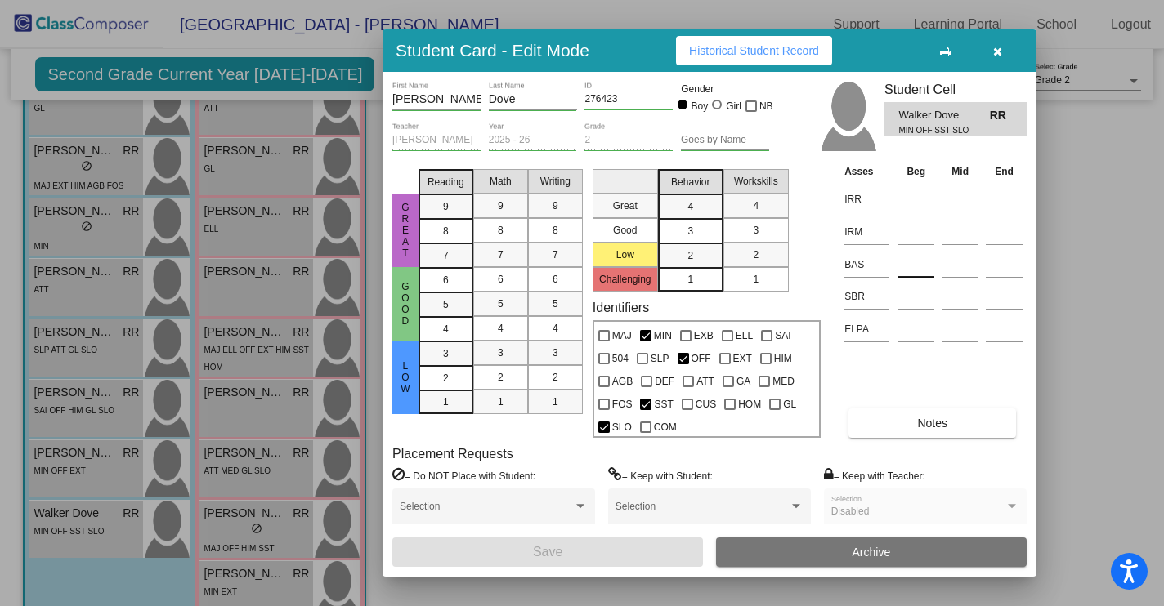
click at [914, 270] on input at bounding box center [915, 264] width 37 height 25
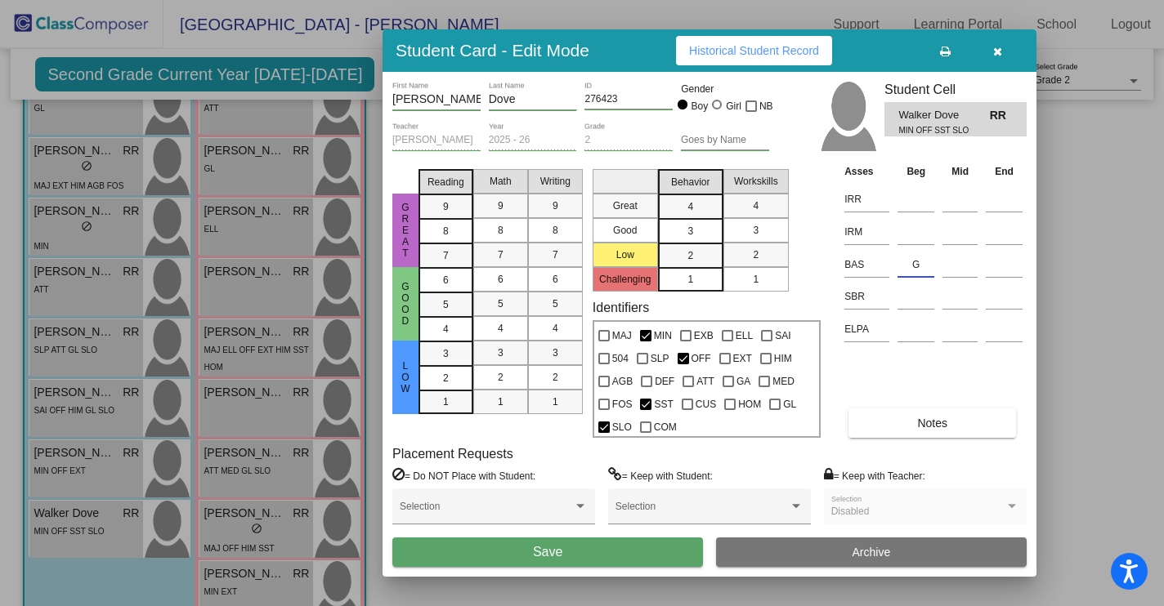
type input "G"
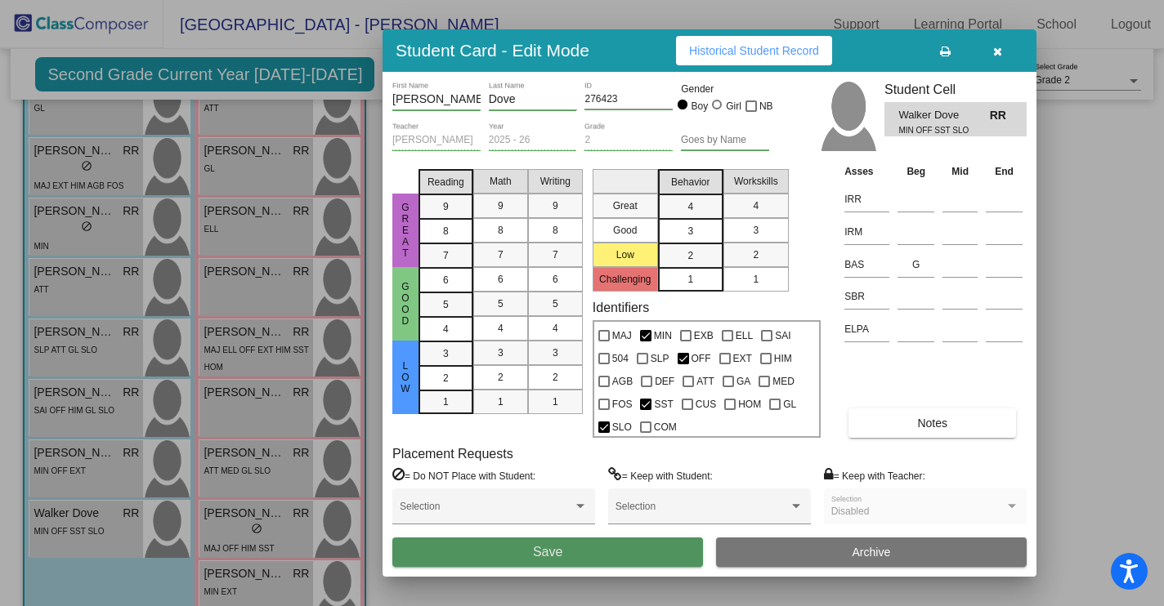
click at [552, 562] on button "Save" at bounding box center [547, 552] width 311 height 29
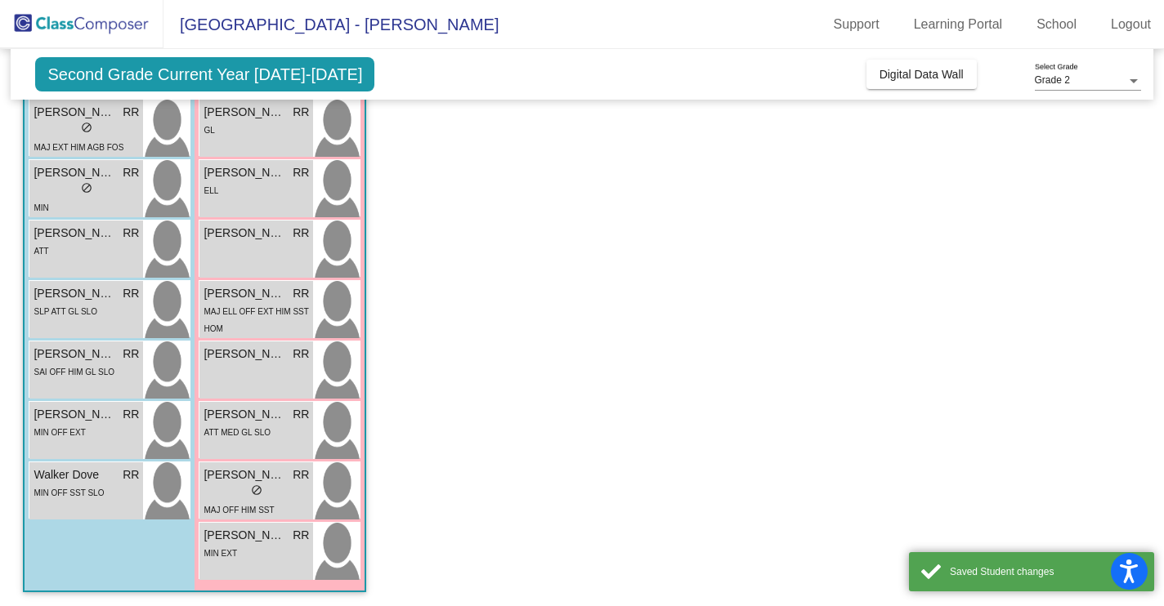
scroll to position [407, 0]
